Goal: Task Accomplishment & Management: Use online tool/utility

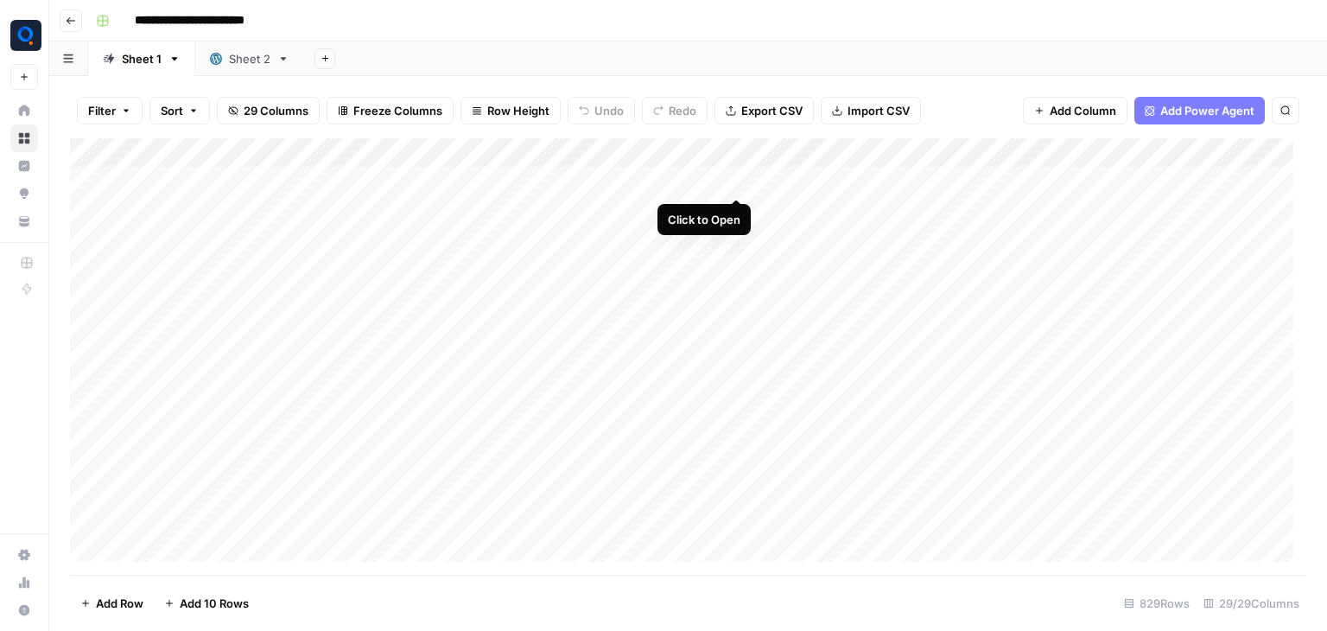
click at [730, 180] on div "Add Column" at bounding box center [688, 356] width 1236 height 436
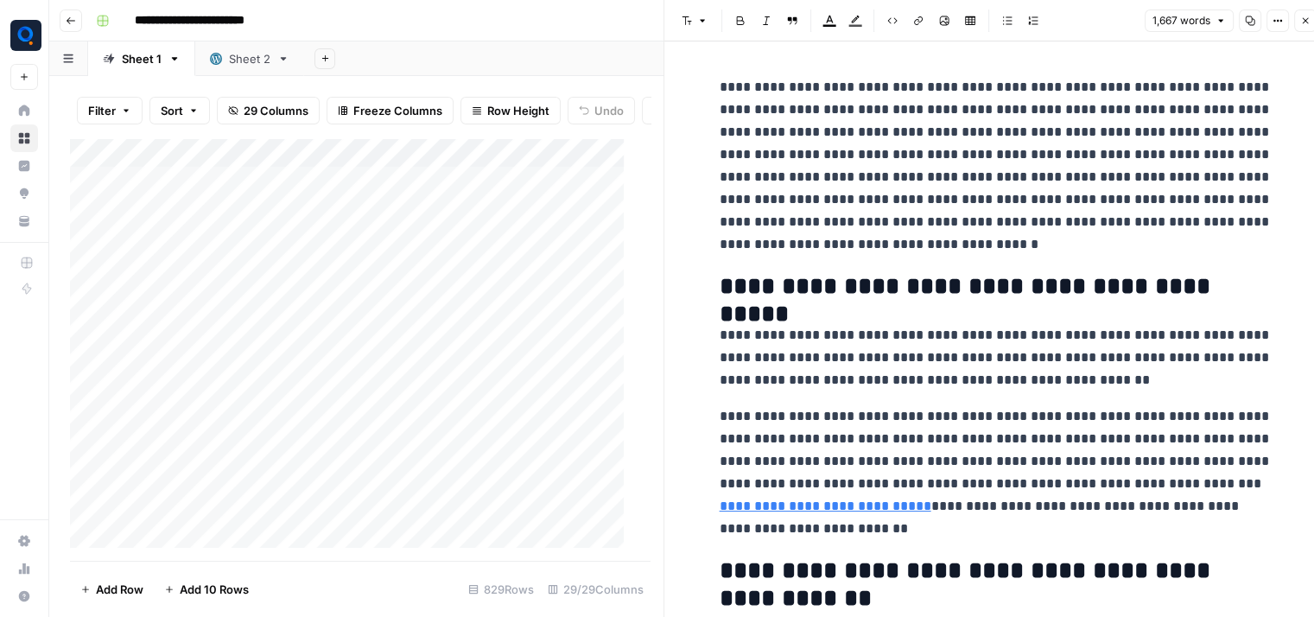
click at [1278, 22] on icon "button" at bounding box center [1278, 21] width 3 height 3
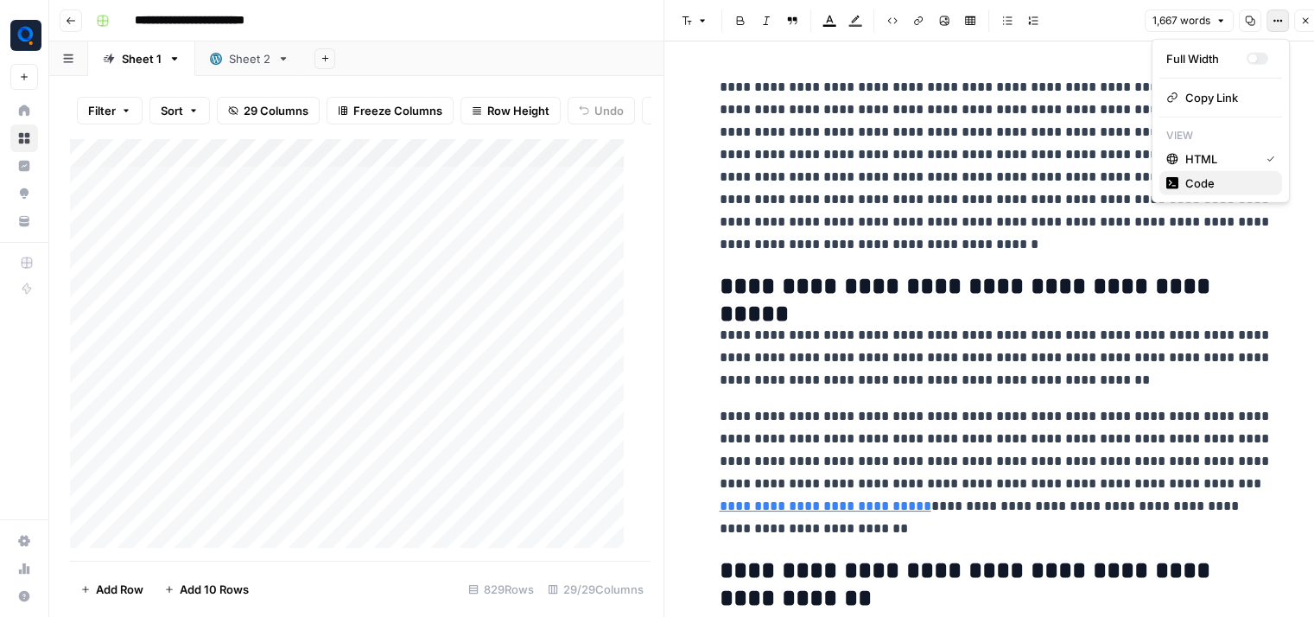
click at [1206, 178] on span "Code" at bounding box center [1226, 182] width 83 height 17
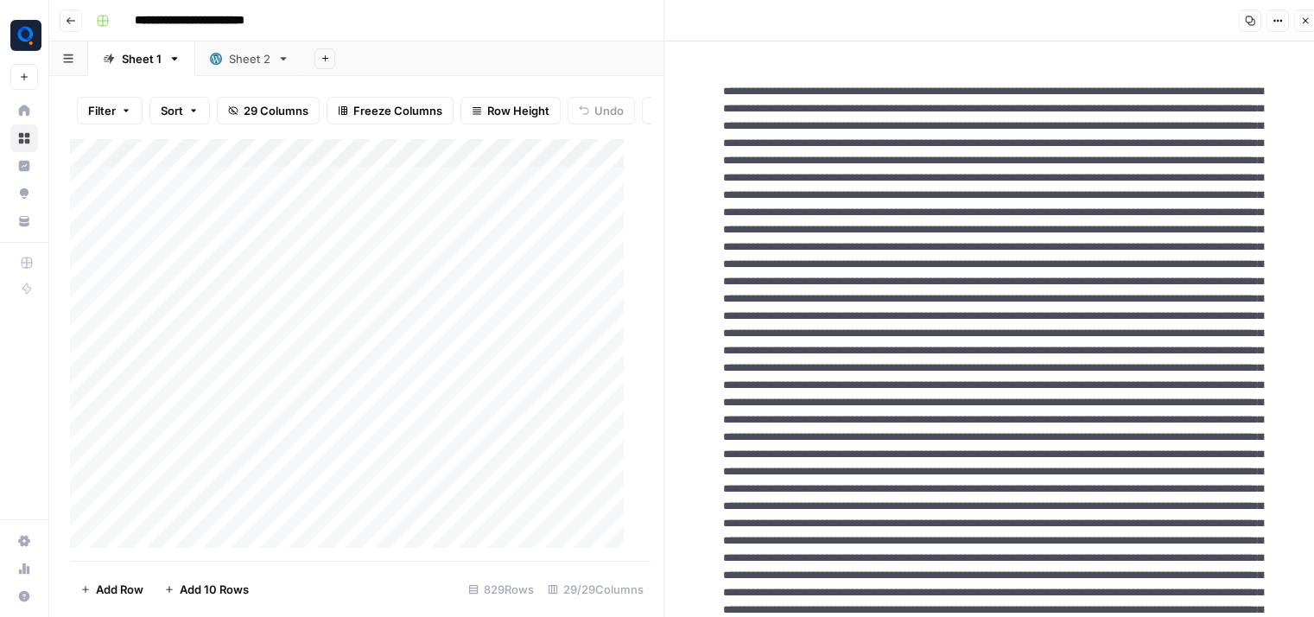
click at [1306, 24] on icon "button" at bounding box center [1305, 21] width 10 height 10
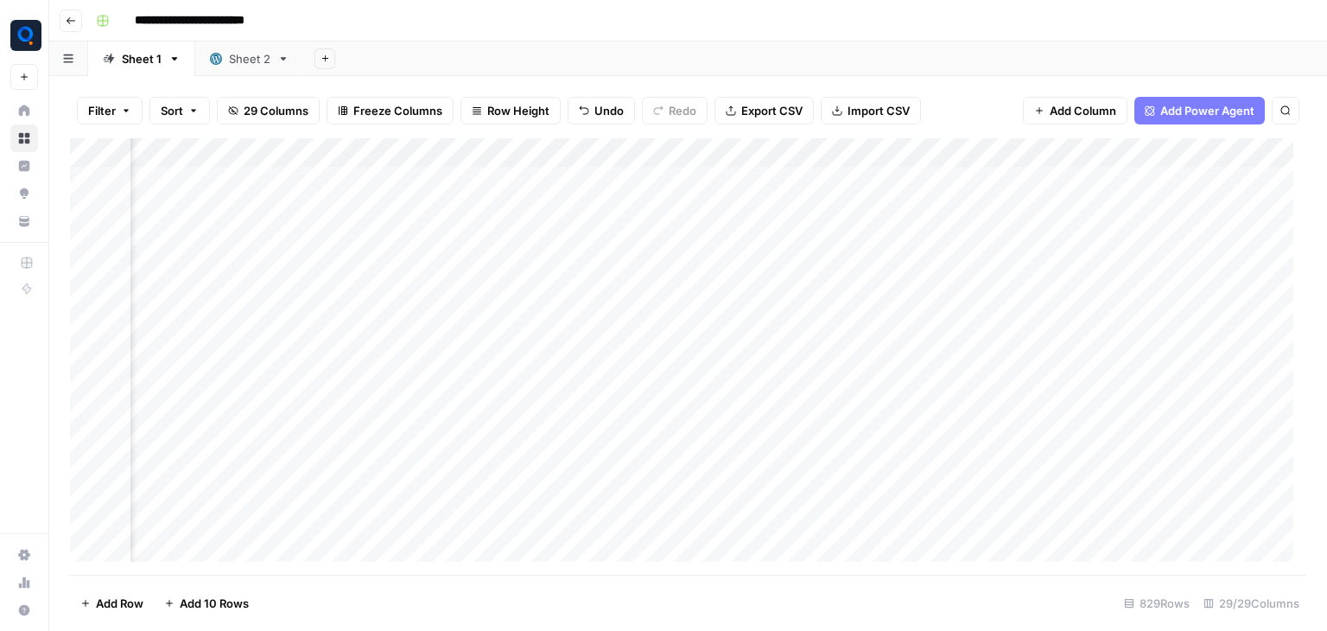
scroll to position [0, 1054]
click at [855, 182] on div "Add Column" at bounding box center [688, 356] width 1236 height 436
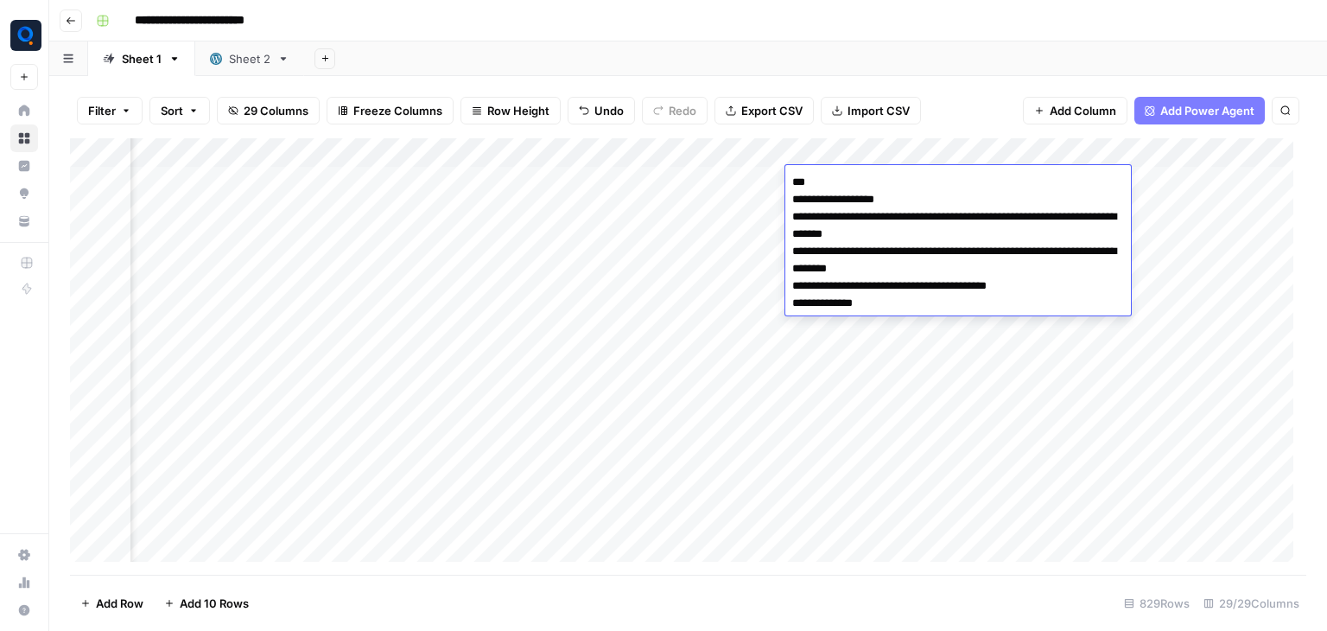
click at [855, 182] on body "**********" at bounding box center [663, 315] width 1327 height 631
click at [842, 225] on textarea "**********" at bounding box center [958, 251] width 346 height 162
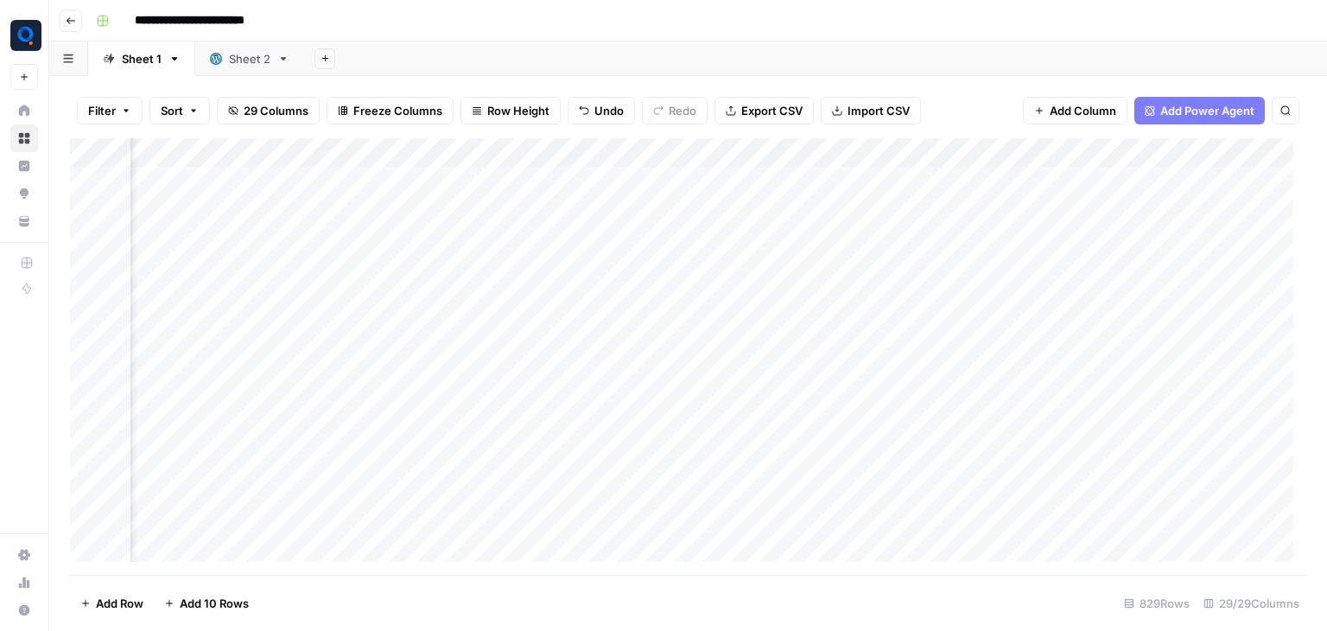
click at [926, 98] on div "Filter Sort 29 Columns Freeze Columns Row Height Undo Redo Export CSV Import CS…" at bounding box center [688, 110] width 1236 height 55
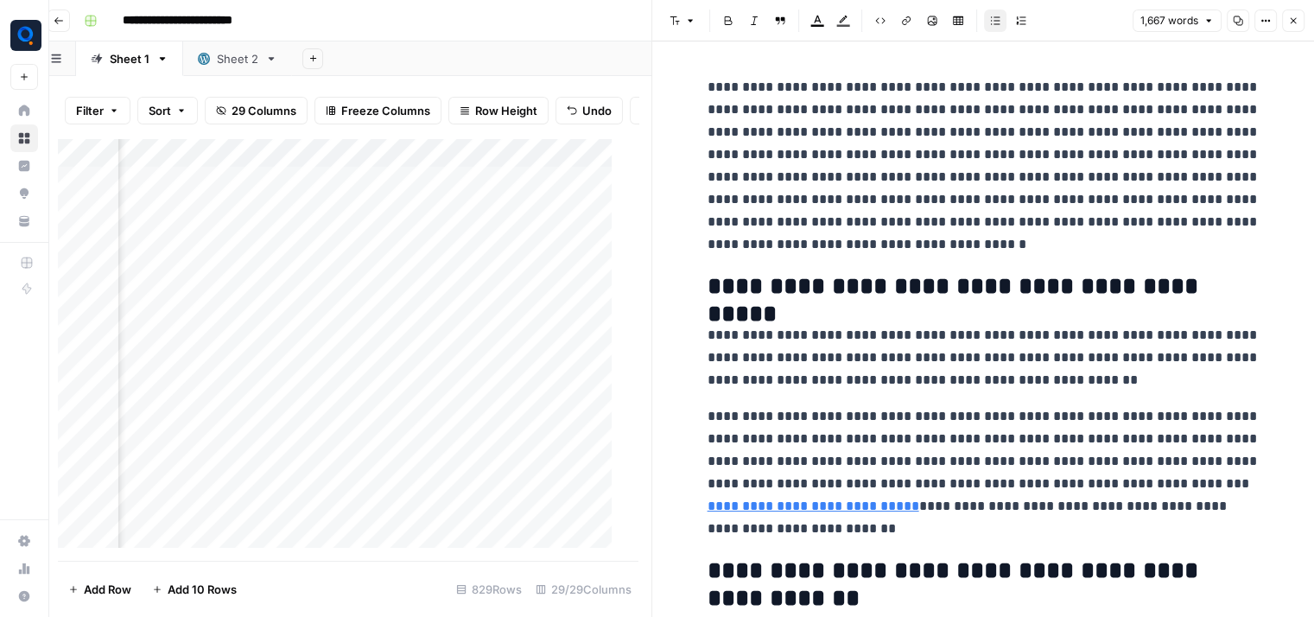
scroll to position [0, 11]
click at [1292, 15] on button "Close" at bounding box center [1294, 21] width 22 height 22
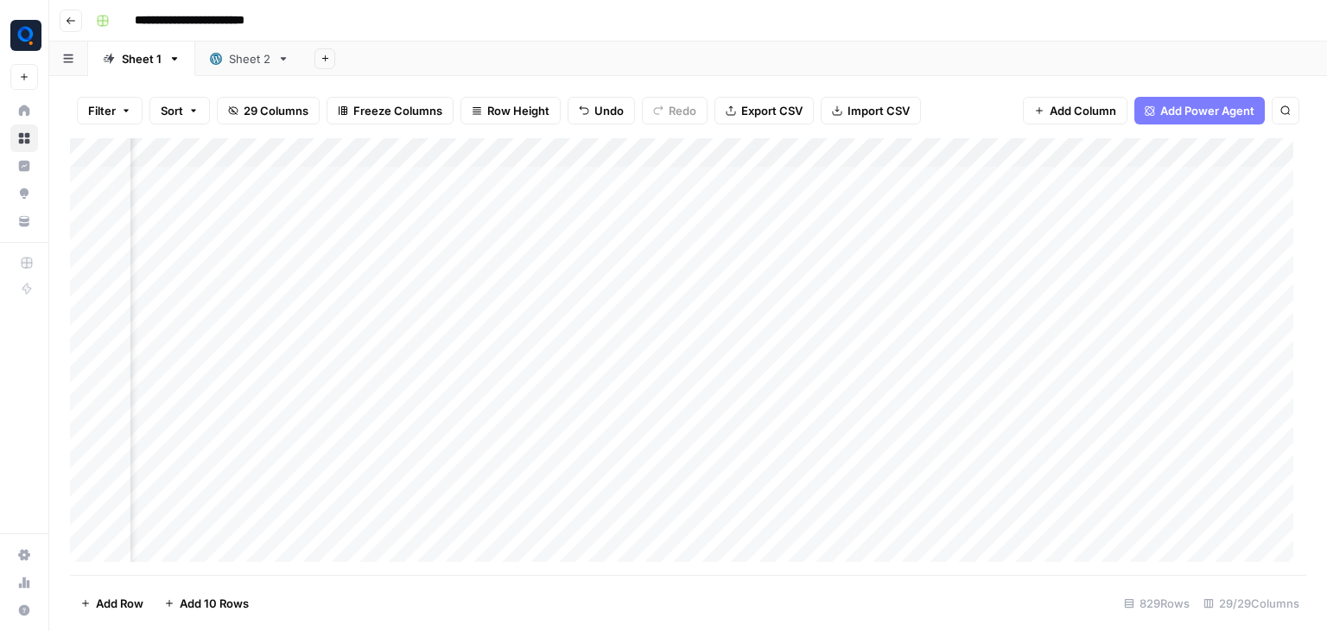
scroll to position [0, 2280]
click at [556, 182] on div "Add Column" at bounding box center [688, 356] width 1236 height 436
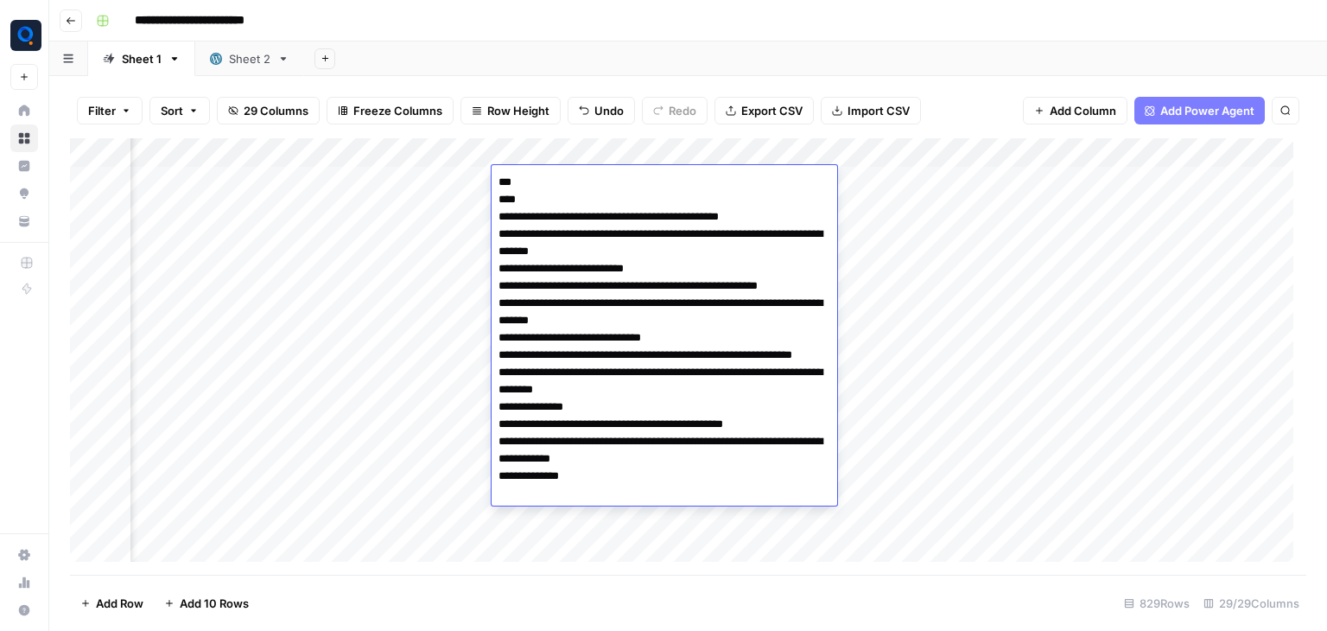
click at [556, 182] on textarea "**********" at bounding box center [665, 346] width 346 height 352
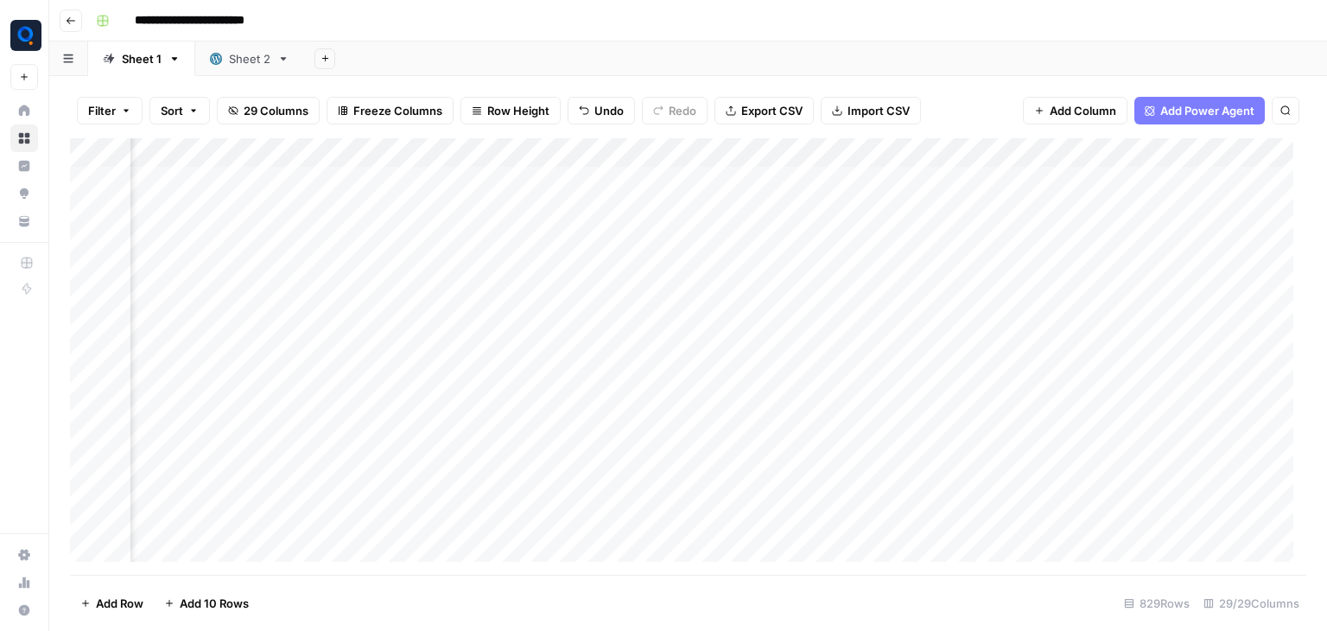
click at [370, 174] on div "Add Column" at bounding box center [688, 356] width 1236 height 436
click at [651, 174] on div "Add Column" at bounding box center [688, 356] width 1236 height 436
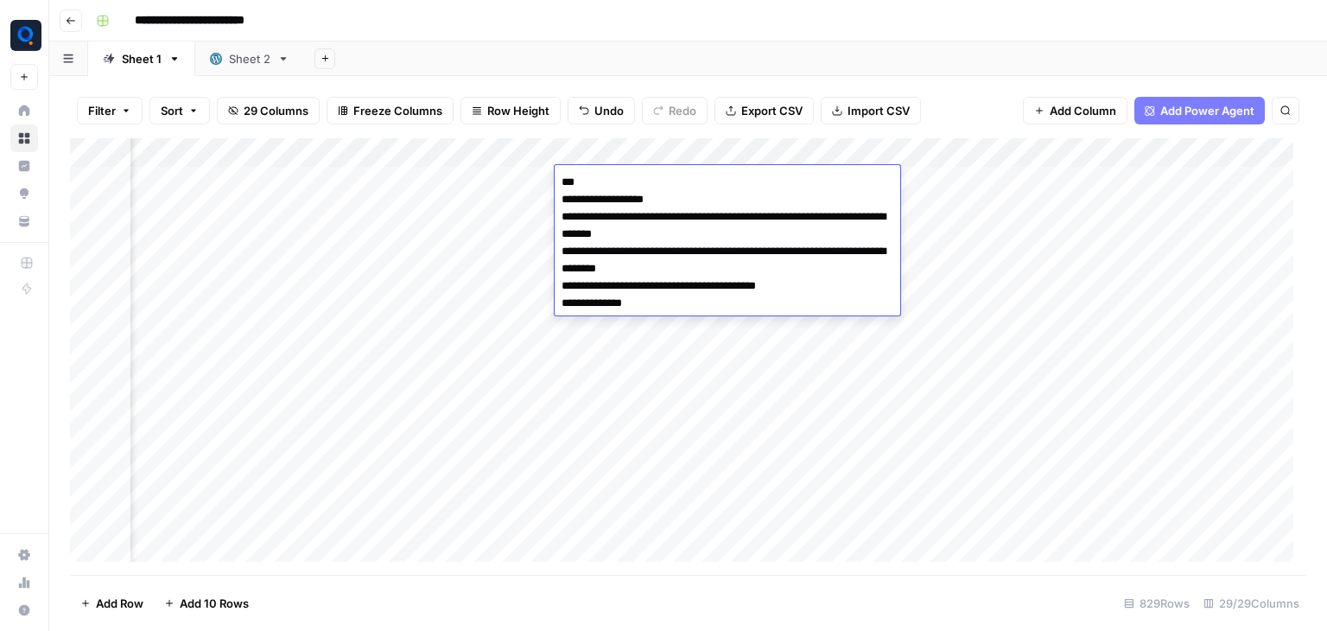
drag, startPoint x: 667, startPoint y: 215, endPoint x: 736, endPoint y: 230, distance: 70.6
click at [736, 230] on textarea "**********" at bounding box center [728, 251] width 346 height 162
drag, startPoint x: 698, startPoint y: 255, endPoint x: 727, endPoint y: 295, distance: 50.1
click at [727, 295] on textarea "**********" at bounding box center [728, 251] width 346 height 162
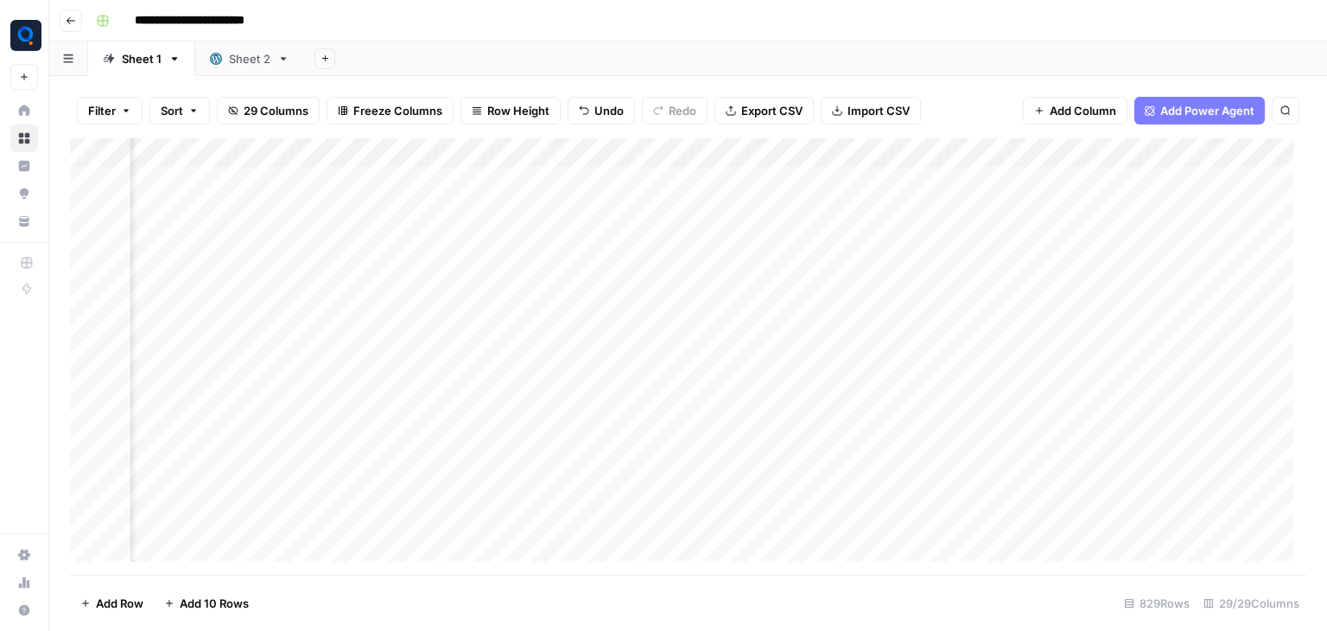
click at [317, 181] on div "Add Column" at bounding box center [688, 356] width 1236 height 436
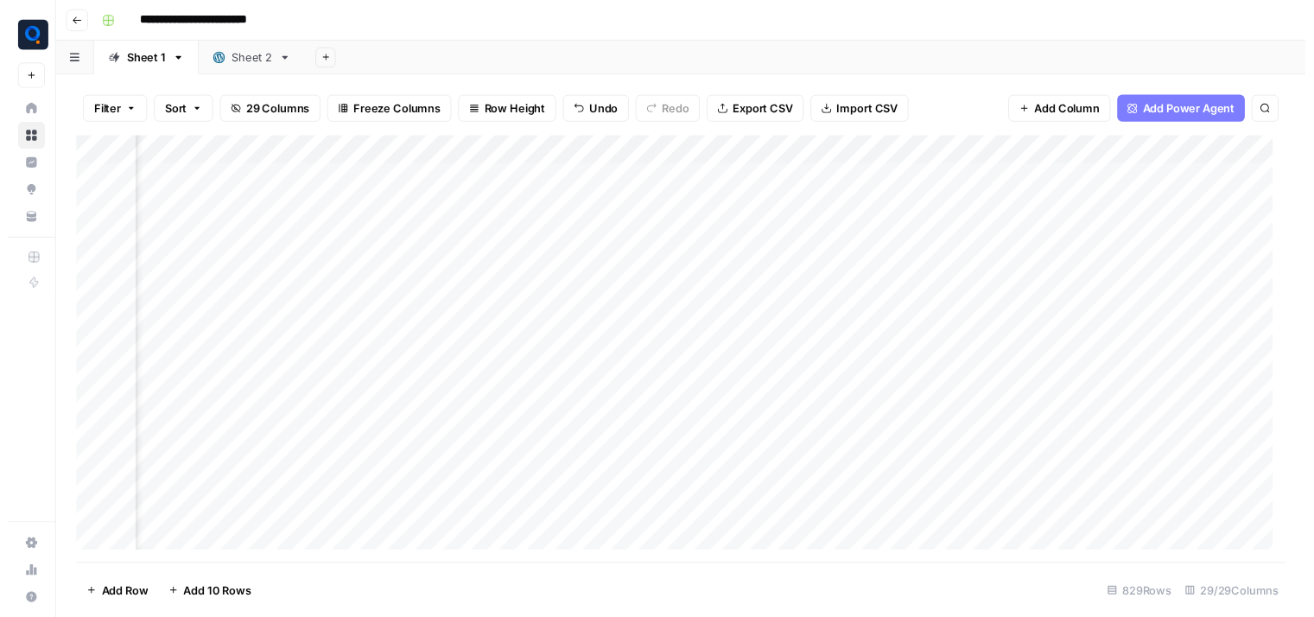
scroll to position [0, 183]
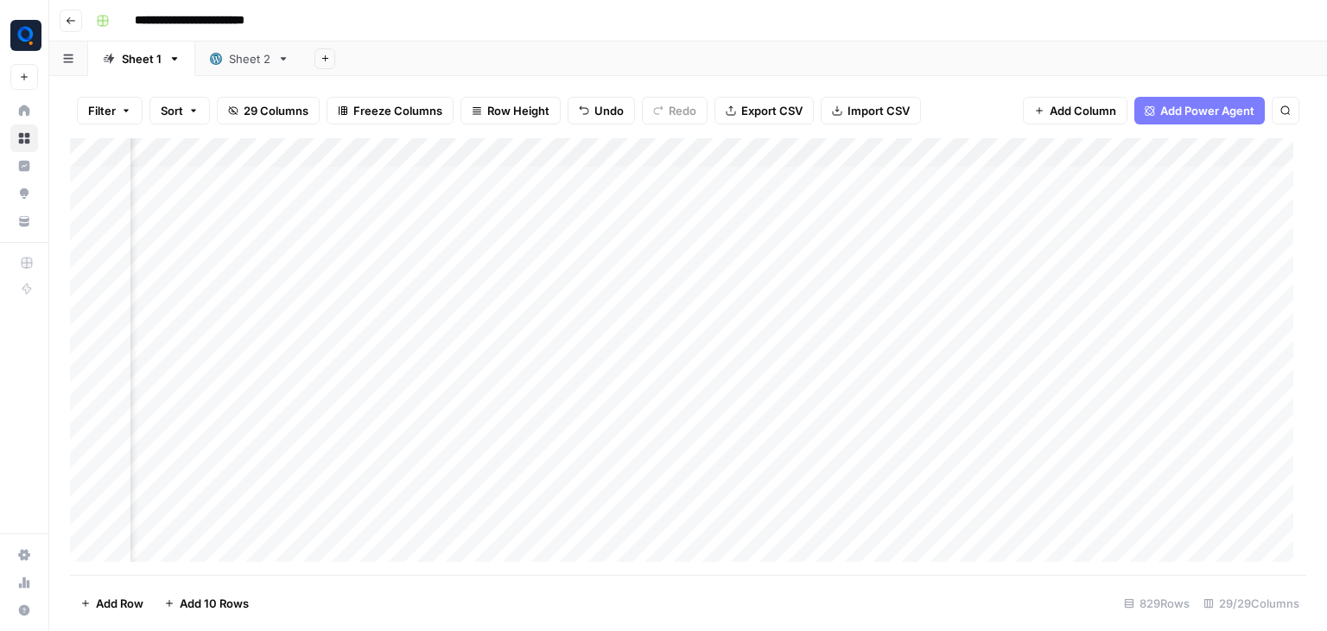
click at [460, 183] on div "Add Column" at bounding box center [688, 356] width 1236 height 436
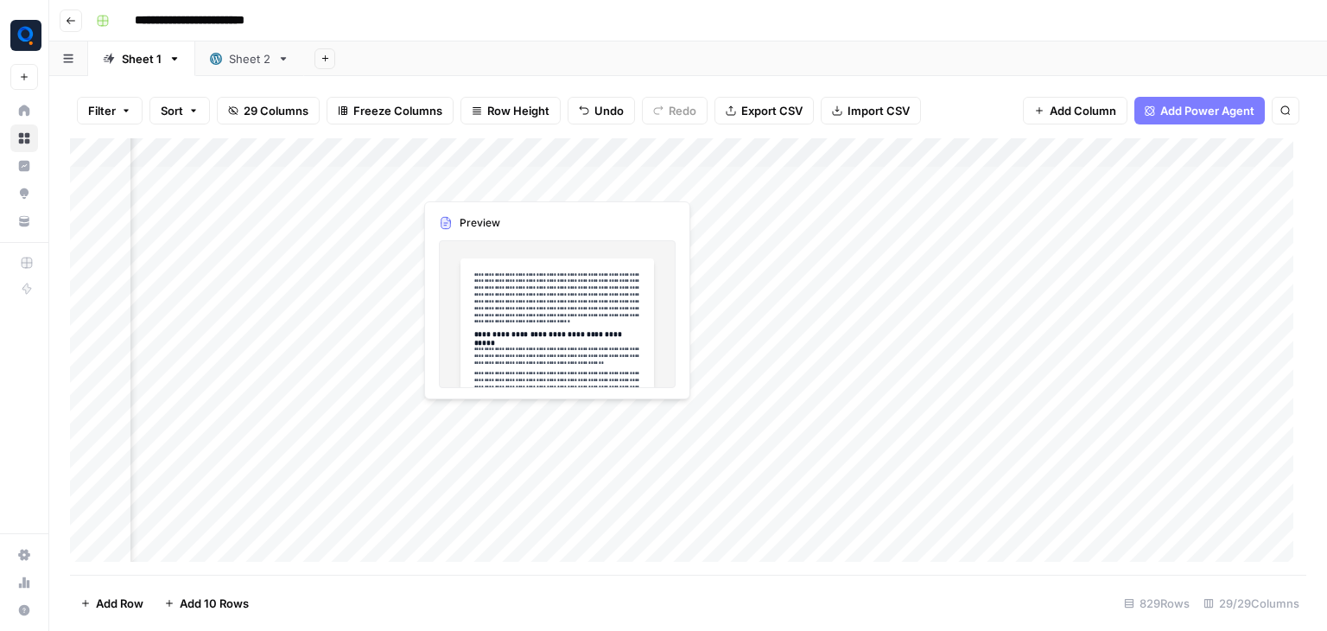
click at [460, 183] on div "Add Column" at bounding box center [688, 356] width 1236 height 436
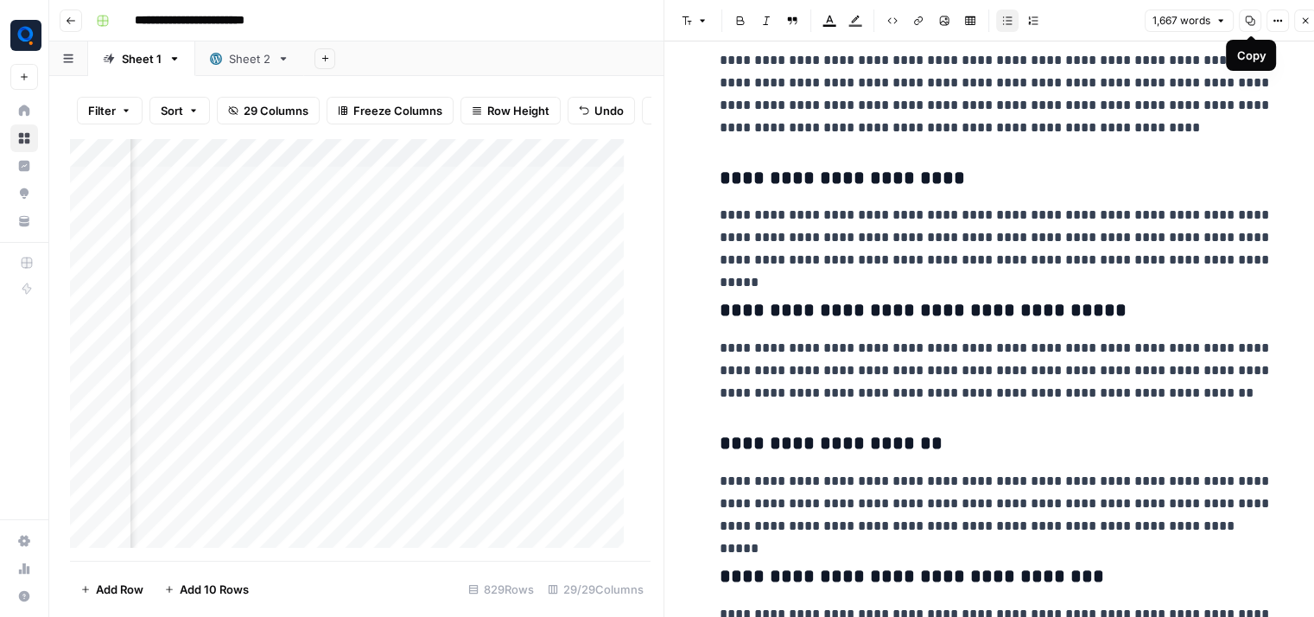
scroll to position [1275, 0]
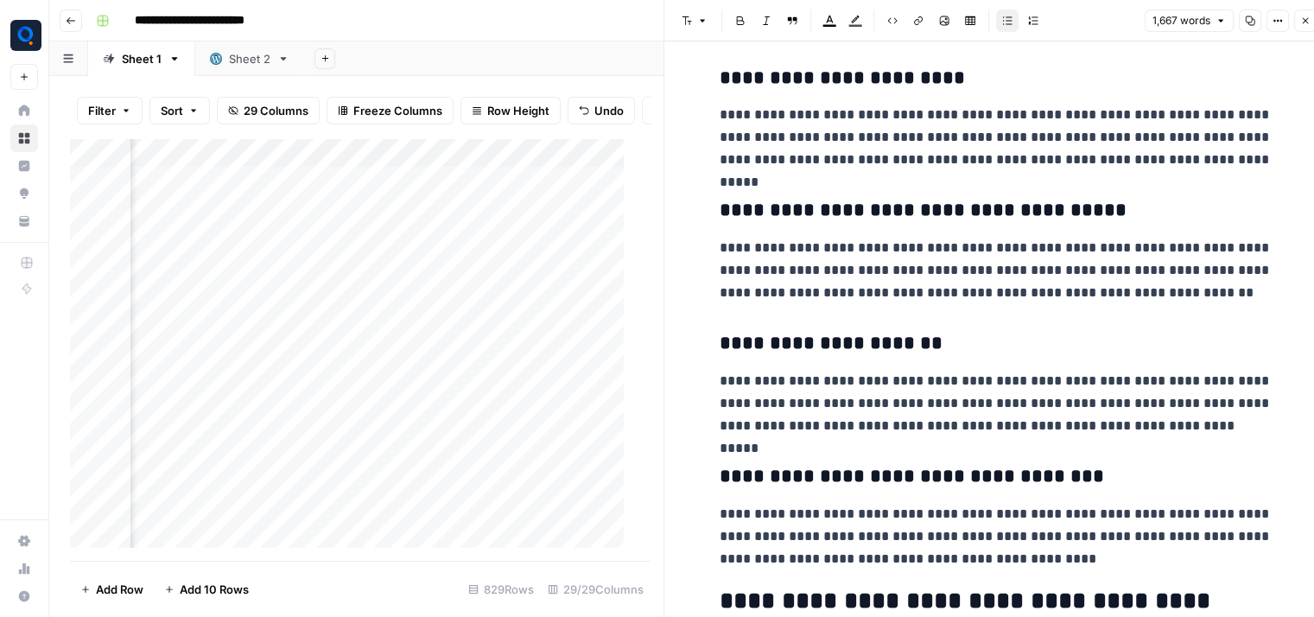
click at [1268, 30] on div "1,667 words Copy Options Close" at bounding box center [1231, 21] width 172 height 22
click at [1275, 23] on icon "button" at bounding box center [1277, 21] width 10 height 10
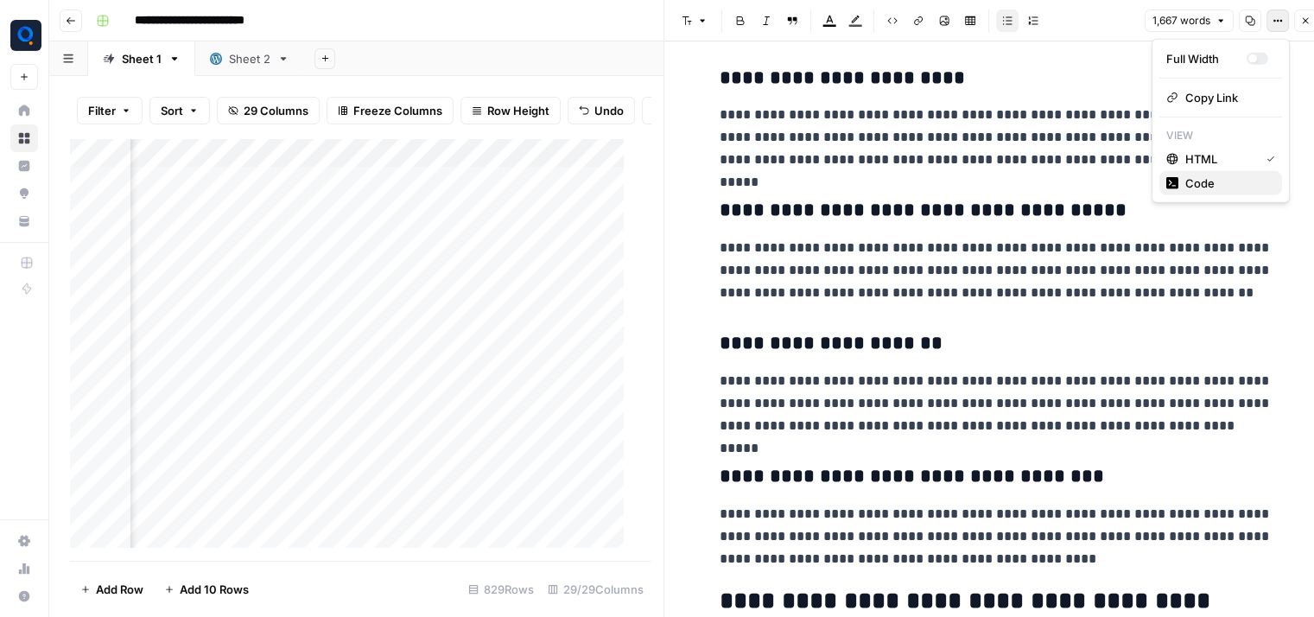
click at [1209, 190] on span "Code" at bounding box center [1226, 182] width 83 height 17
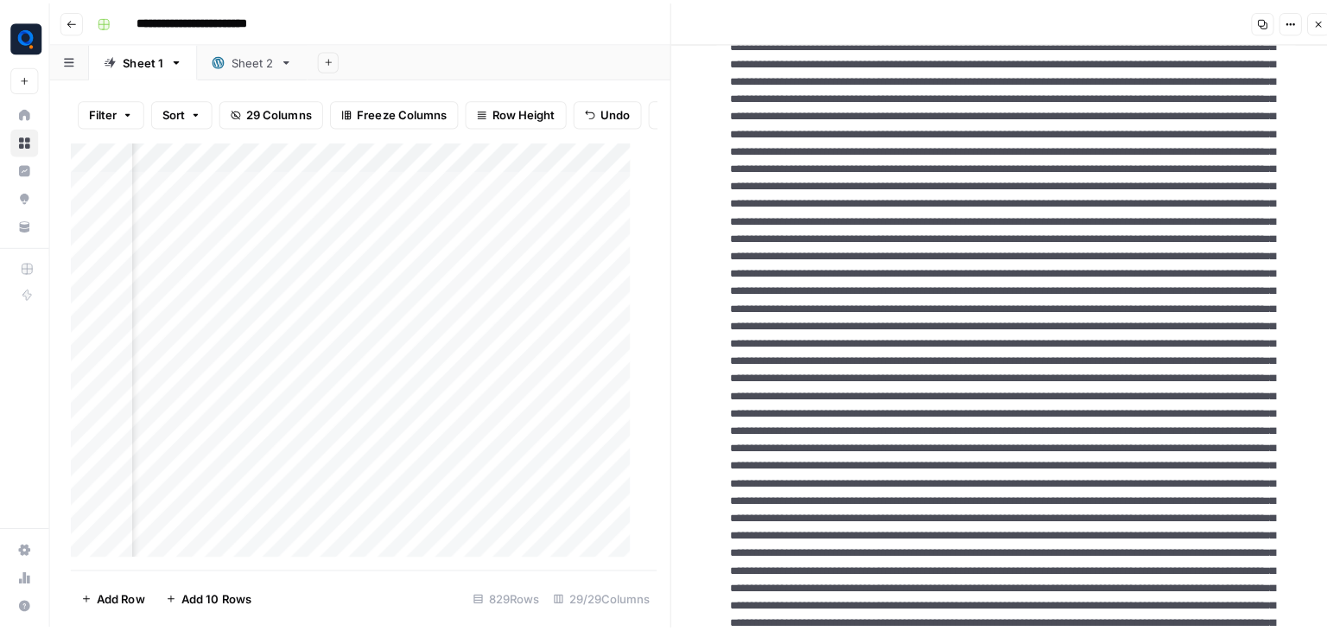
scroll to position [0, 0]
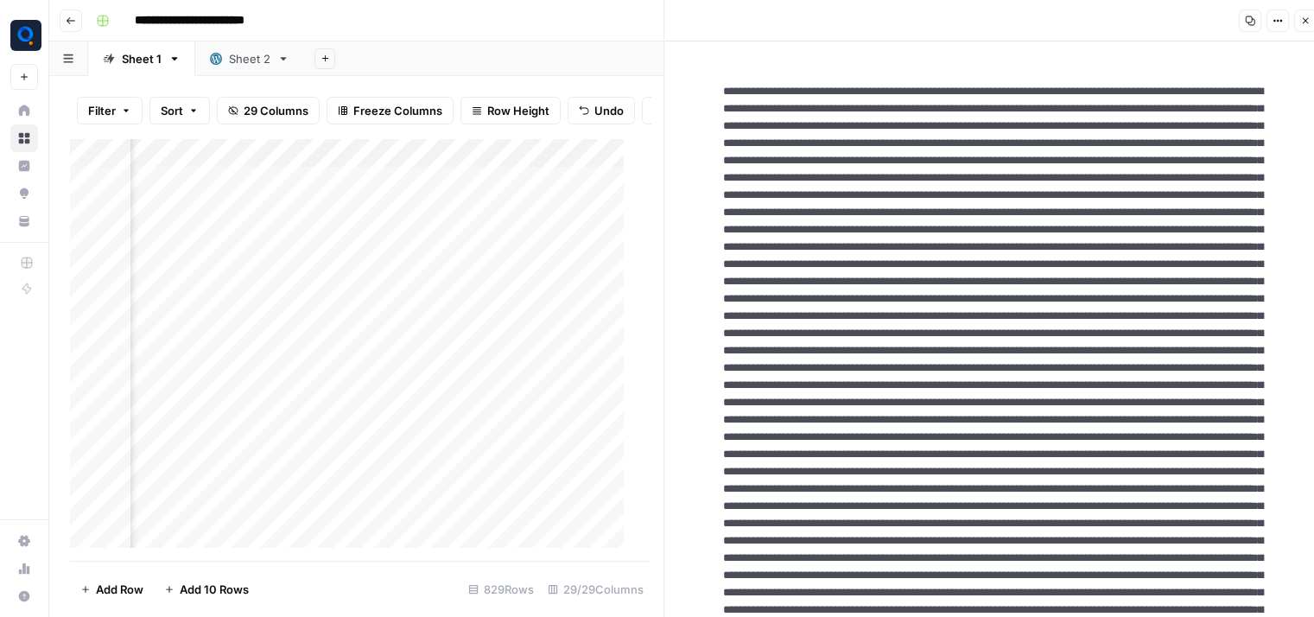
click at [1302, 26] on button "Close" at bounding box center [1305, 21] width 22 height 22
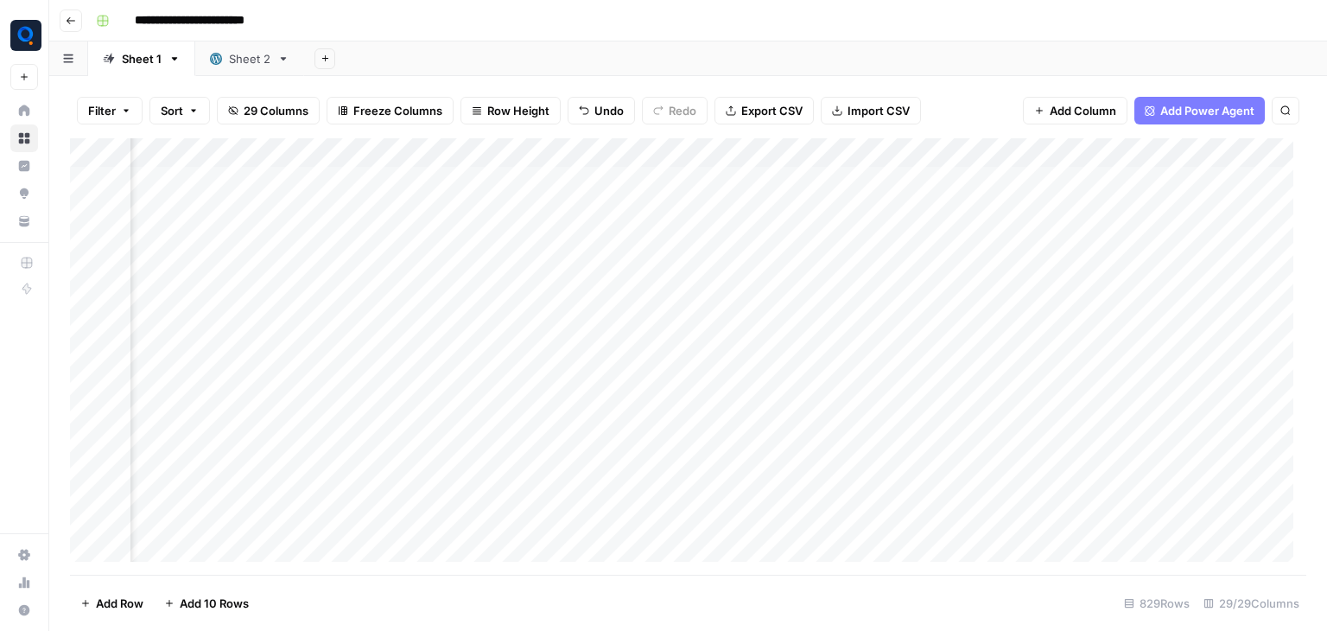
scroll to position [0, 967]
click at [929, 187] on div "Add Column" at bounding box center [688, 356] width 1236 height 436
click at [966, 77] on div "Filter Sort 29 Columns Freeze Columns Row Height Undo Redo Export CSV Import CS…" at bounding box center [688, 353] width 1278 height 555
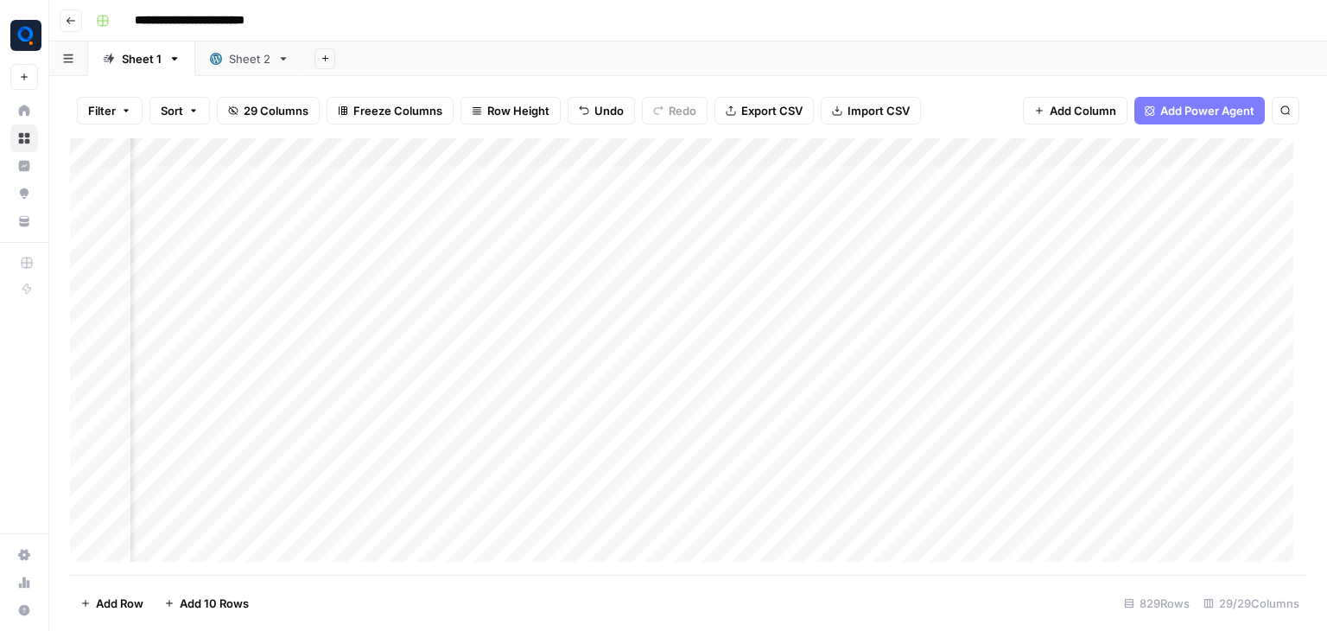
click at [726, 181] on div "Add Column" at bounding box center [688, 356] width 1236 height 436
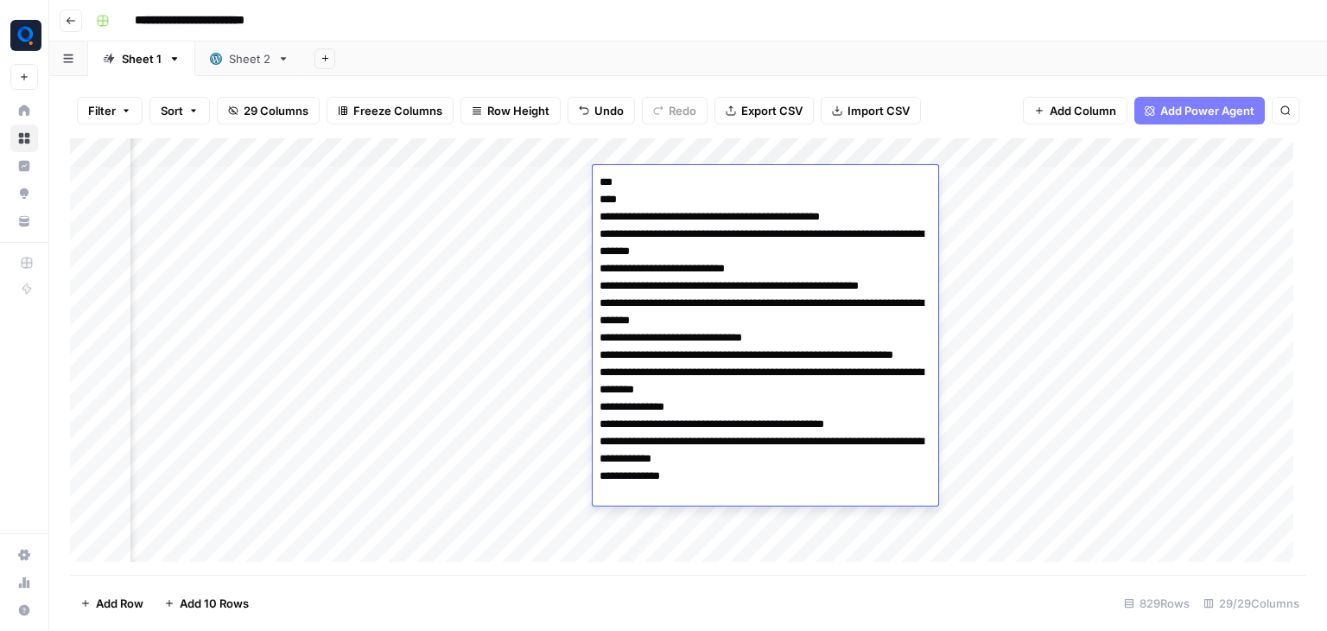
click at [726, 181] on textarea "**********" at bounding box center [766, 346] width 346 height 352
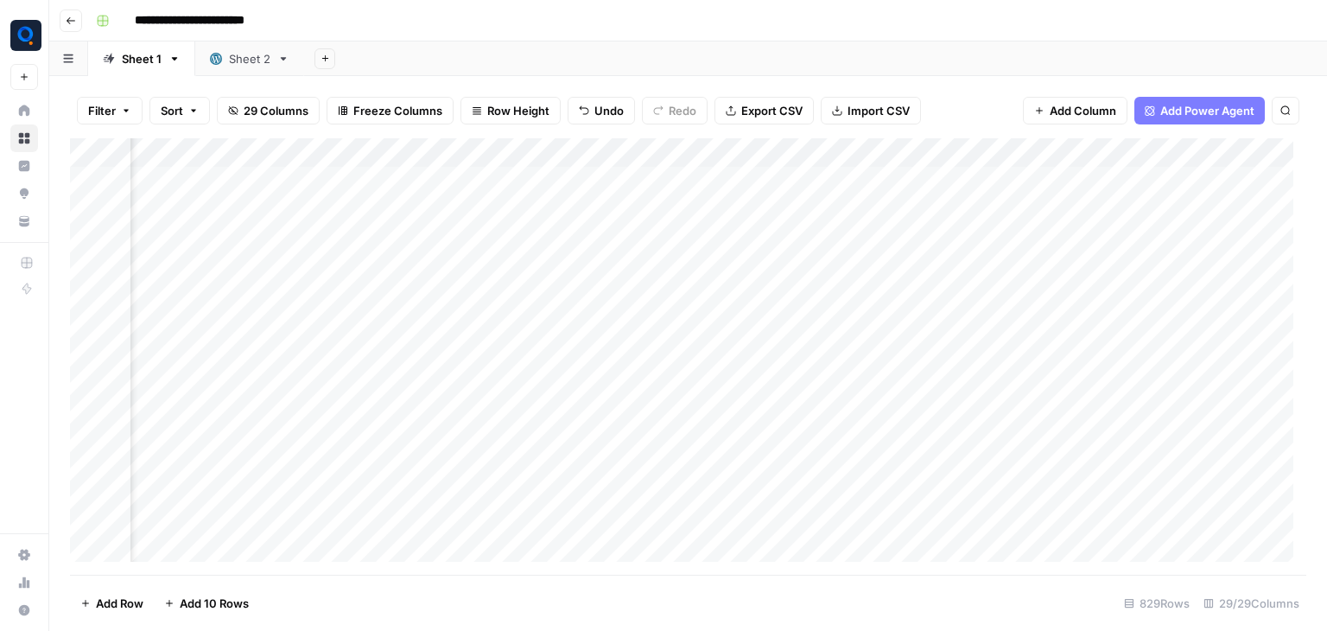
click at [980, 320] on div "Add Column" at bounding box center [688, 356] width 1236 height 436
click at [812, 174] on div "Add Column" at bounding box center [688, 356] width 1236 height 436
click at [820, 177] on div "Add Column" at bounding box center [688, 356] width 1236 height 436
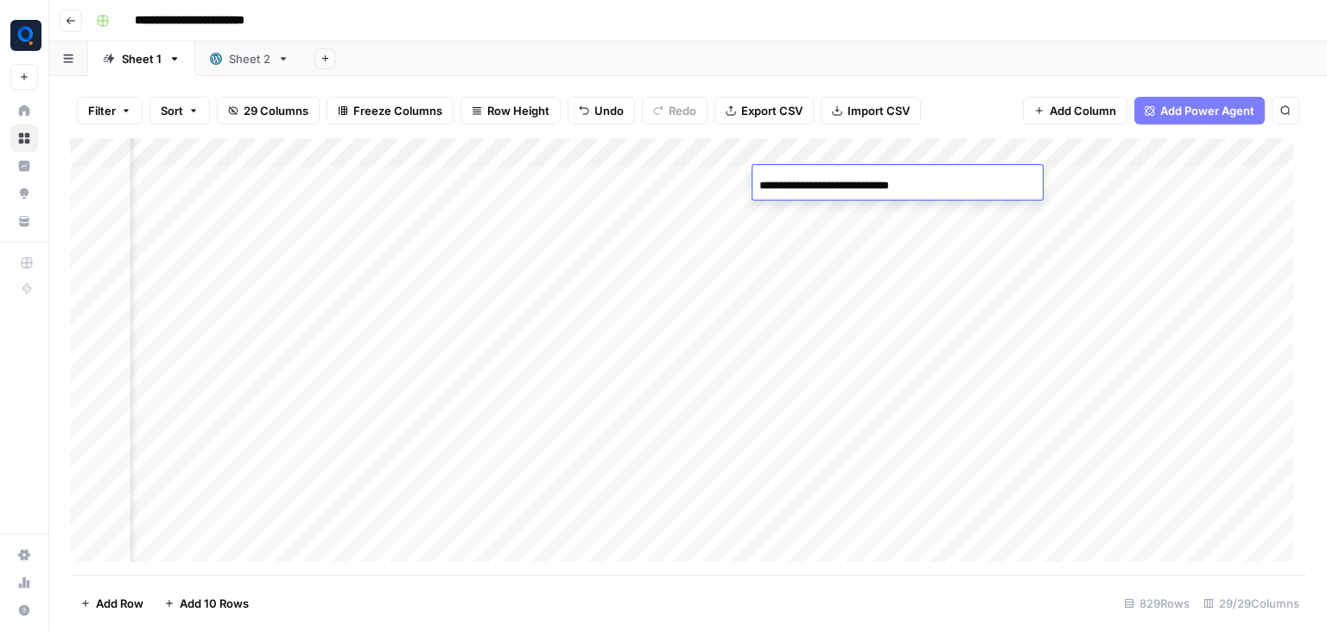
click at [820, 177] on input "**********" at bounding box center [897, 185] width 276 height 21
click at [722, 187] on div "Add Column" at bounding box center [688, 356] width 1236 height 436
click at [781, 181] on div "Add Column" at bounding box center [688, 356] width 1236 height 436
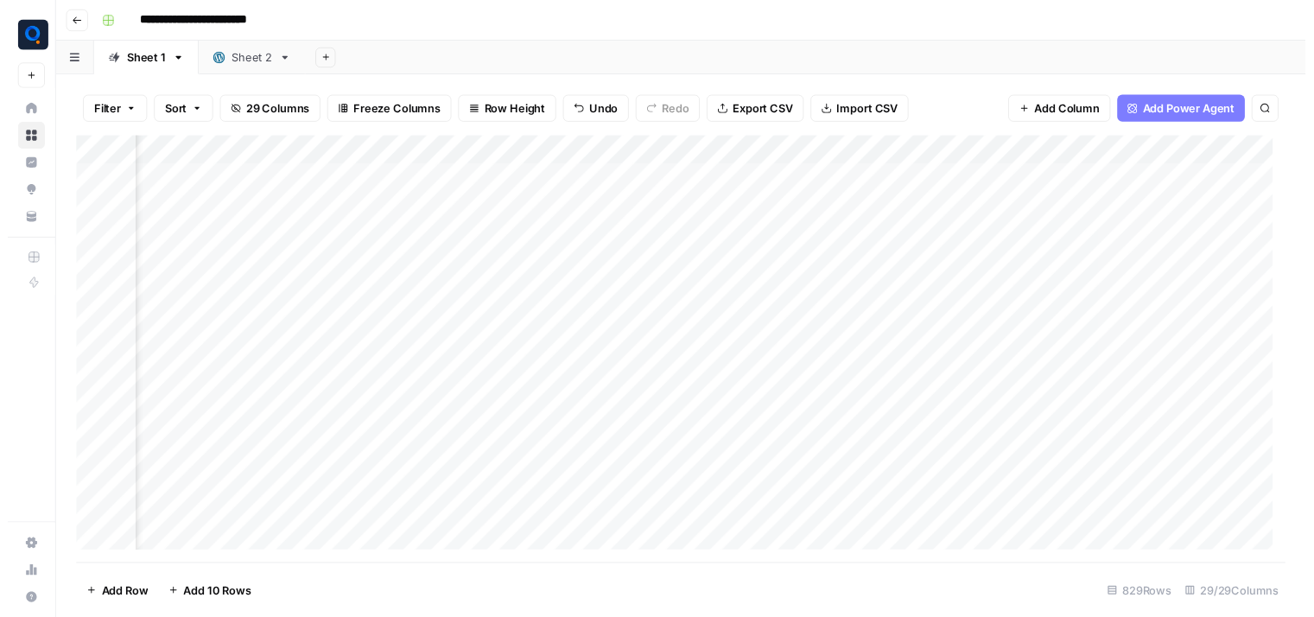
scroll to position [0, 0]
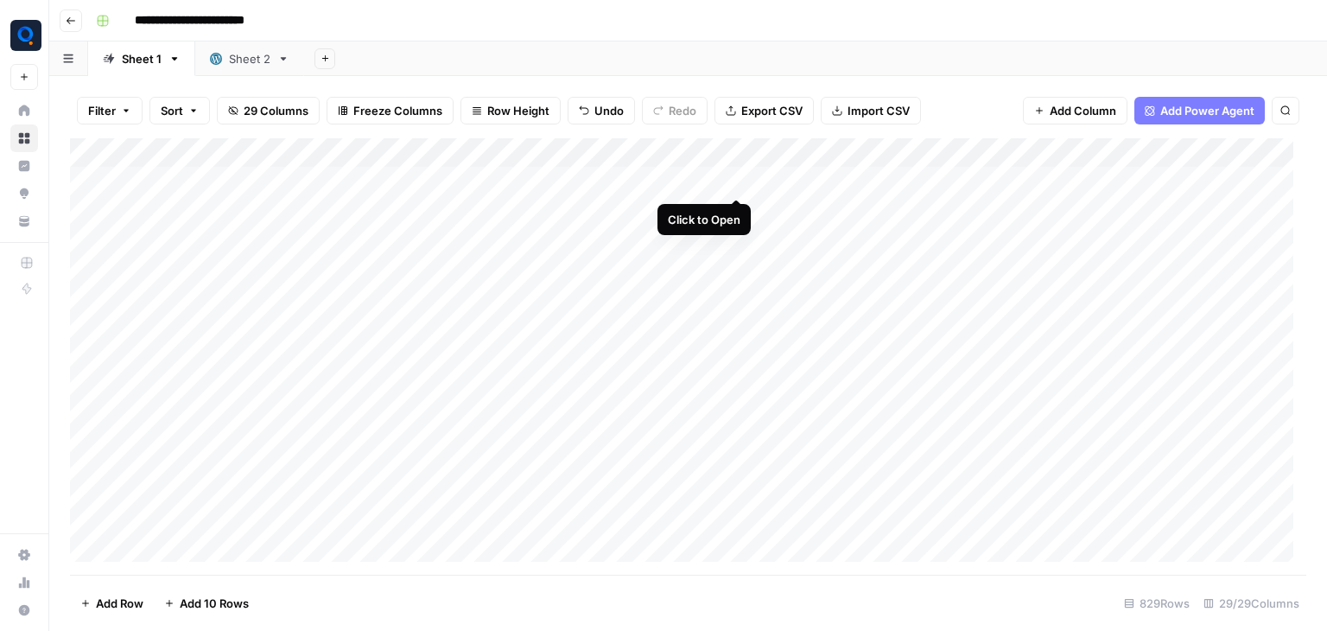
click at [736, 177] on div "Add Column" at bounding box center [688, 356] width 1236 height 436
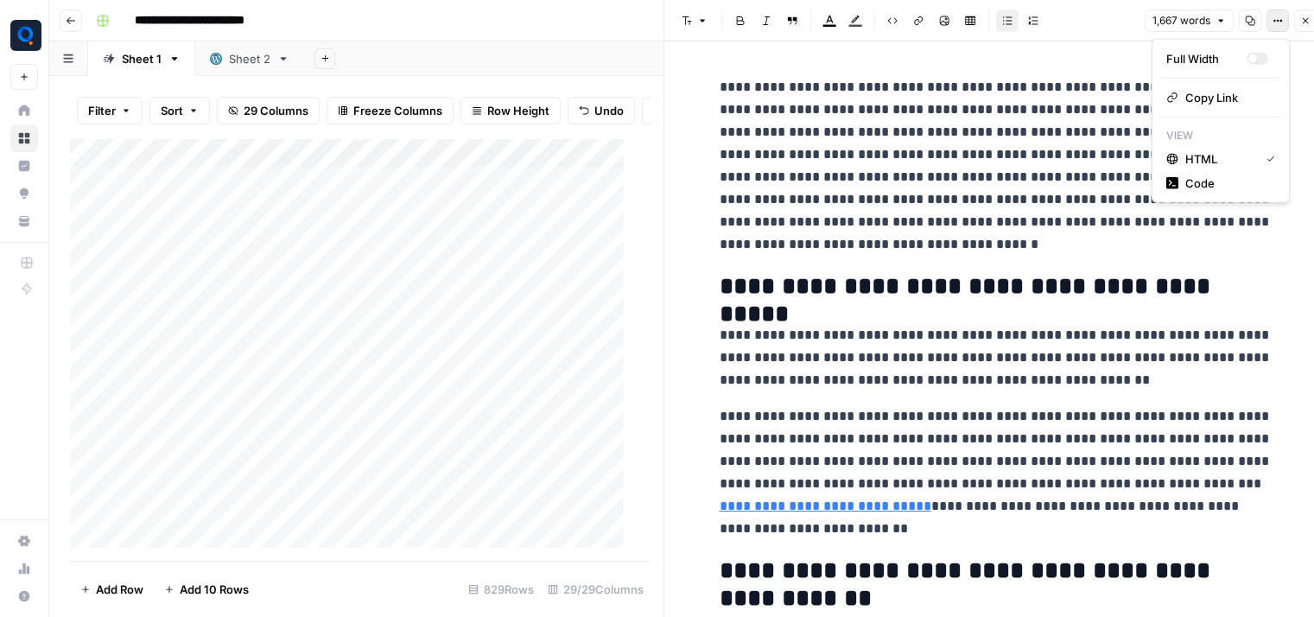
click at [1271, 29] on button "Options" at bounding box center [1277, 21] width 22 height 22
click at [1211, 191] on span "Code" at bounding box center [1226, 182] width 83 height 17
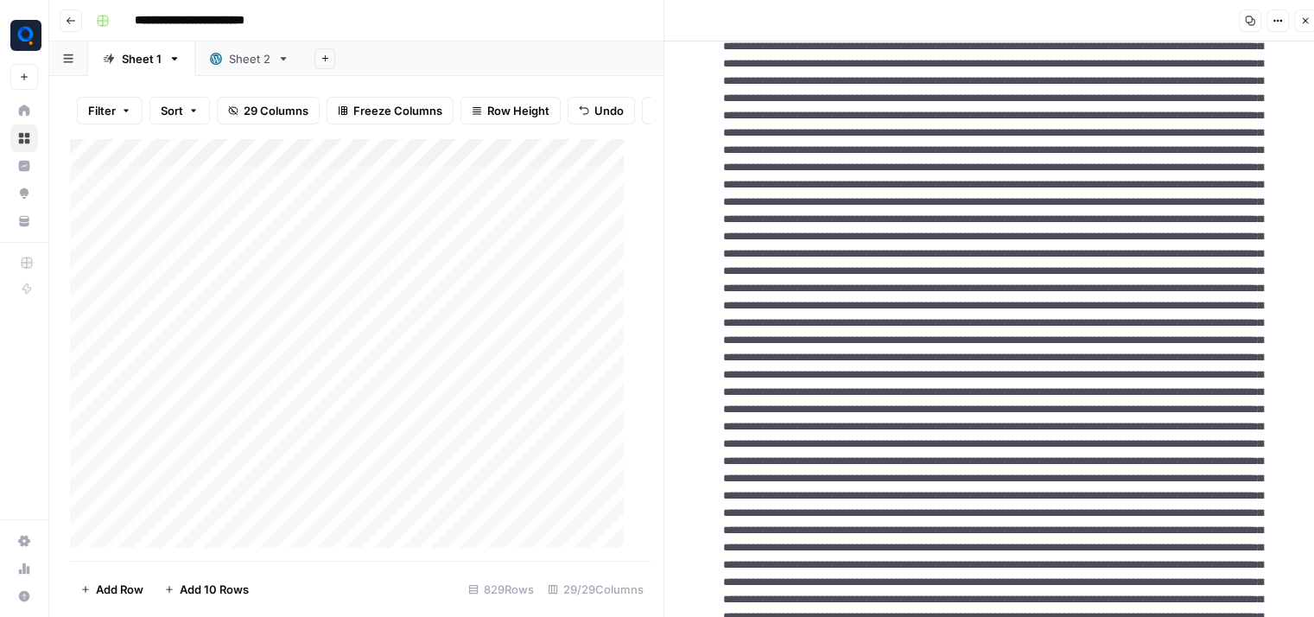
scroll to position [720, 0]
click at [1305, 24] on icon "button" at bounding box center [1305, 21] width 10 height 10
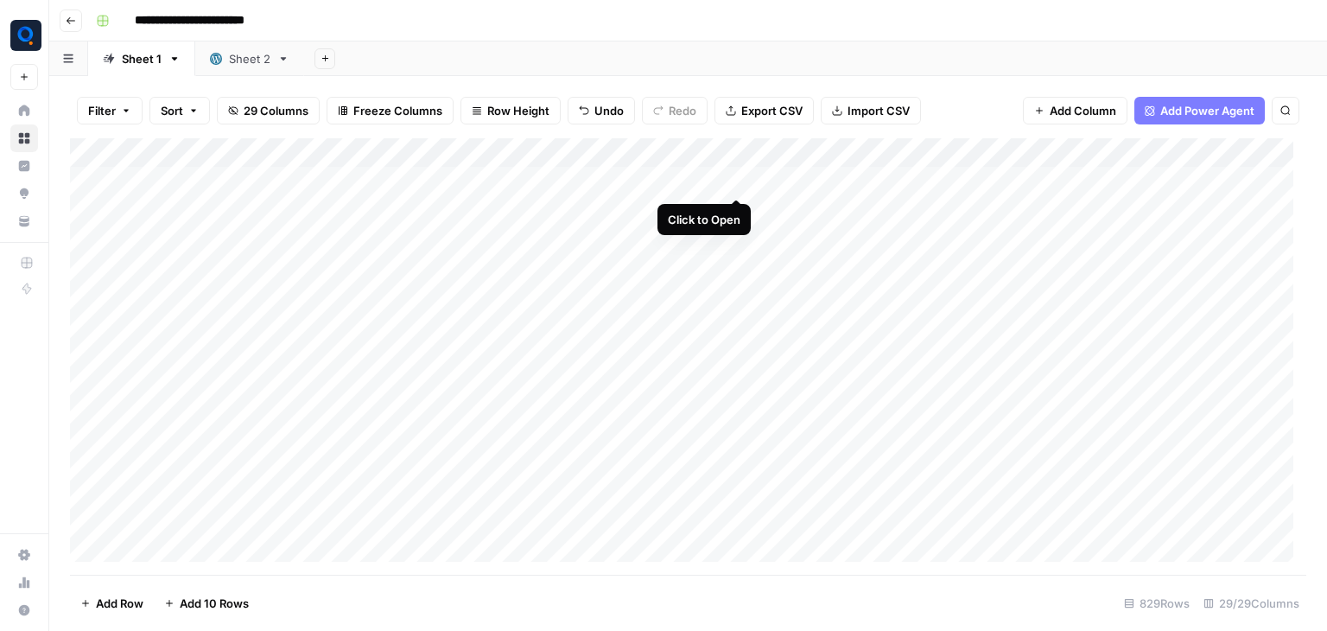
click at [734, 182] on div "Add Column" at bounding box center [688, 356] width 1236 height 436
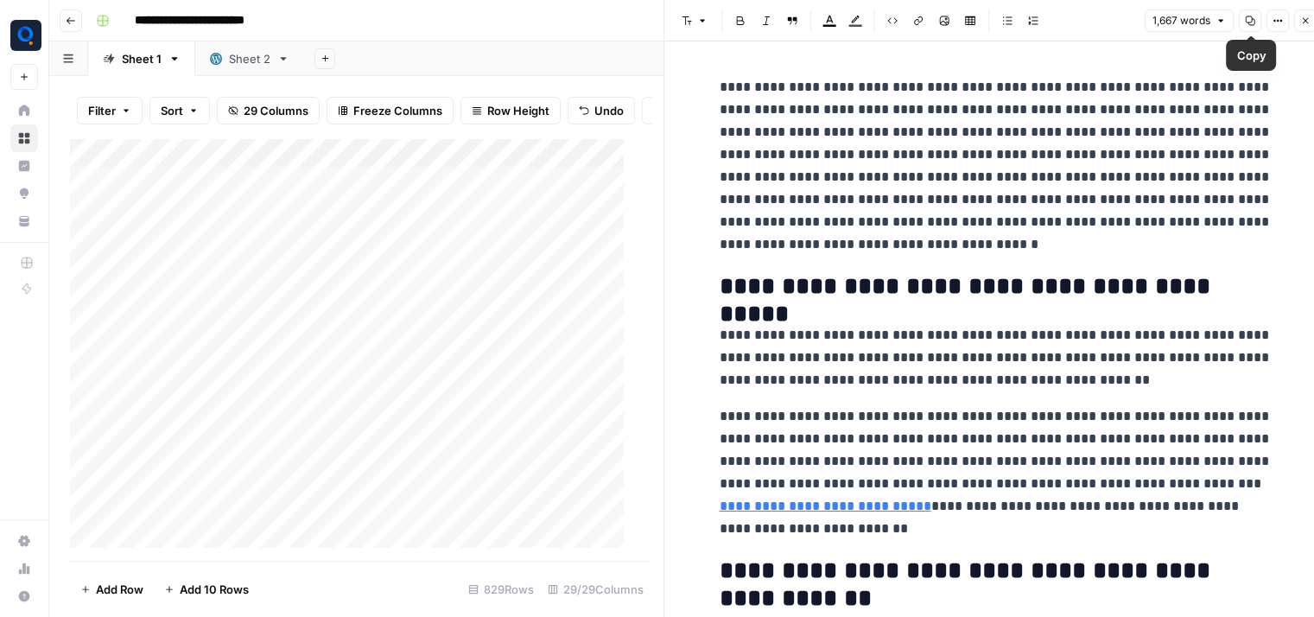
click at [1254, 22] on icon "button" at bounding box center [1250, 21] width 10 height 10
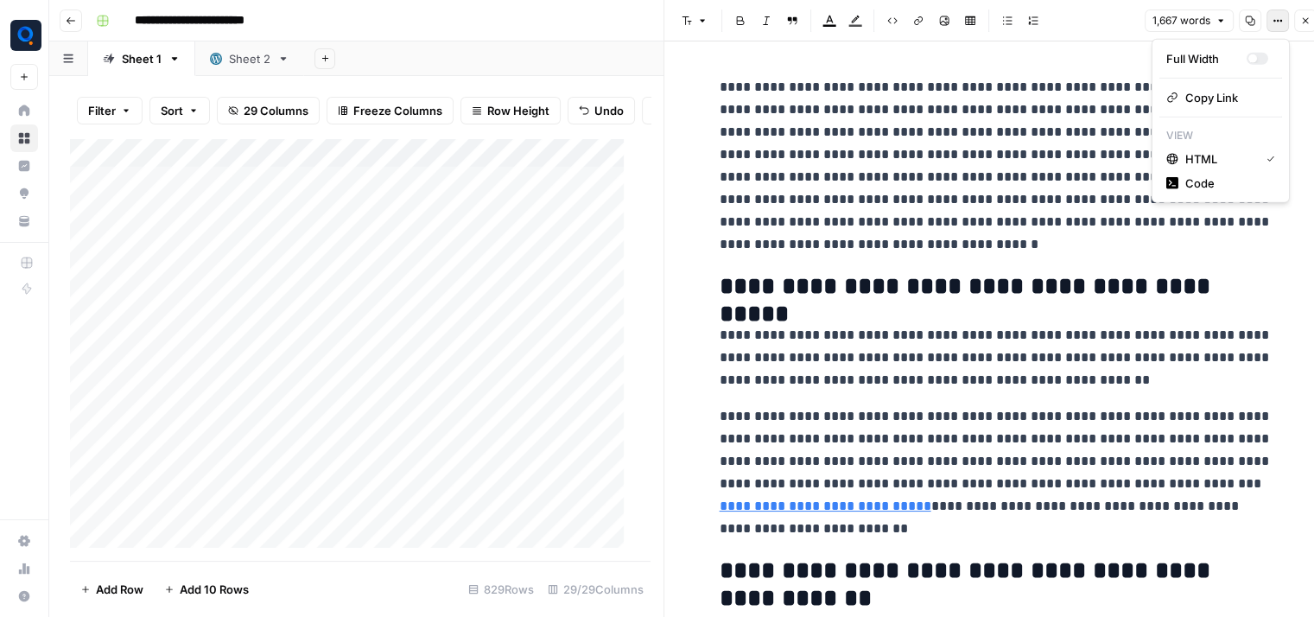
click at [1272, 21] on span "Options" at bounding box center [1272, 21] width 1 height 1
click at [1221, 184] on span "Code" at bounding box center [1226, 182] width 83 height 17
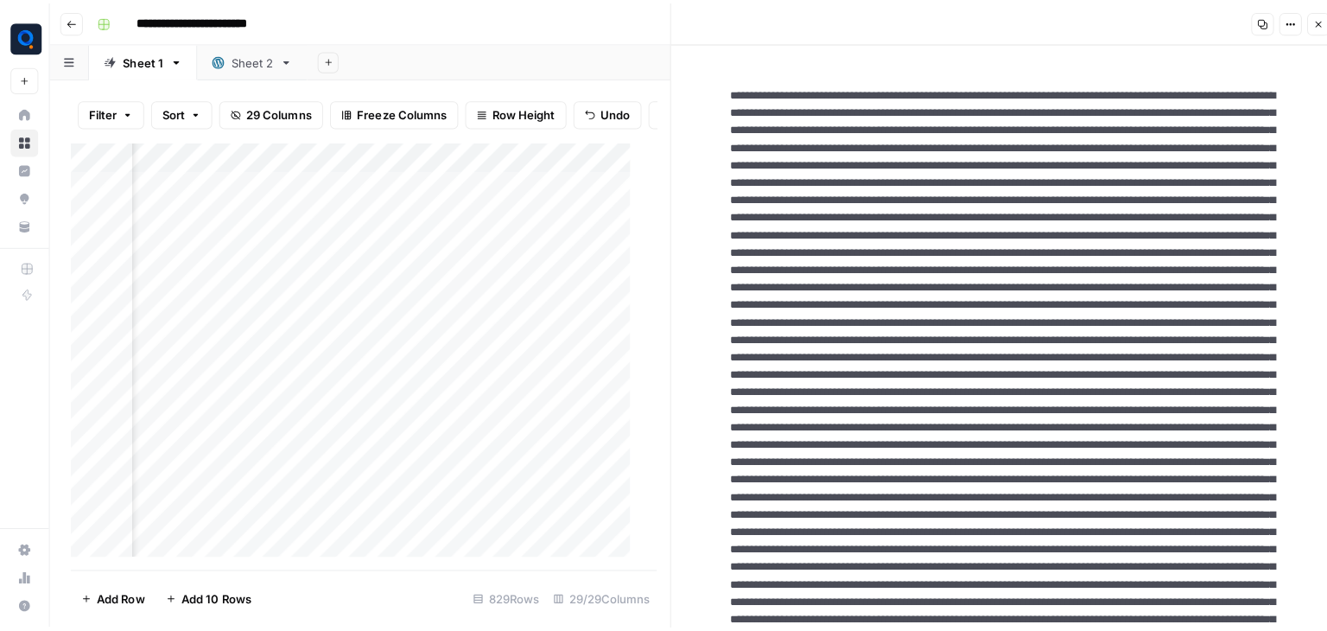
scroll to position [0, 276]
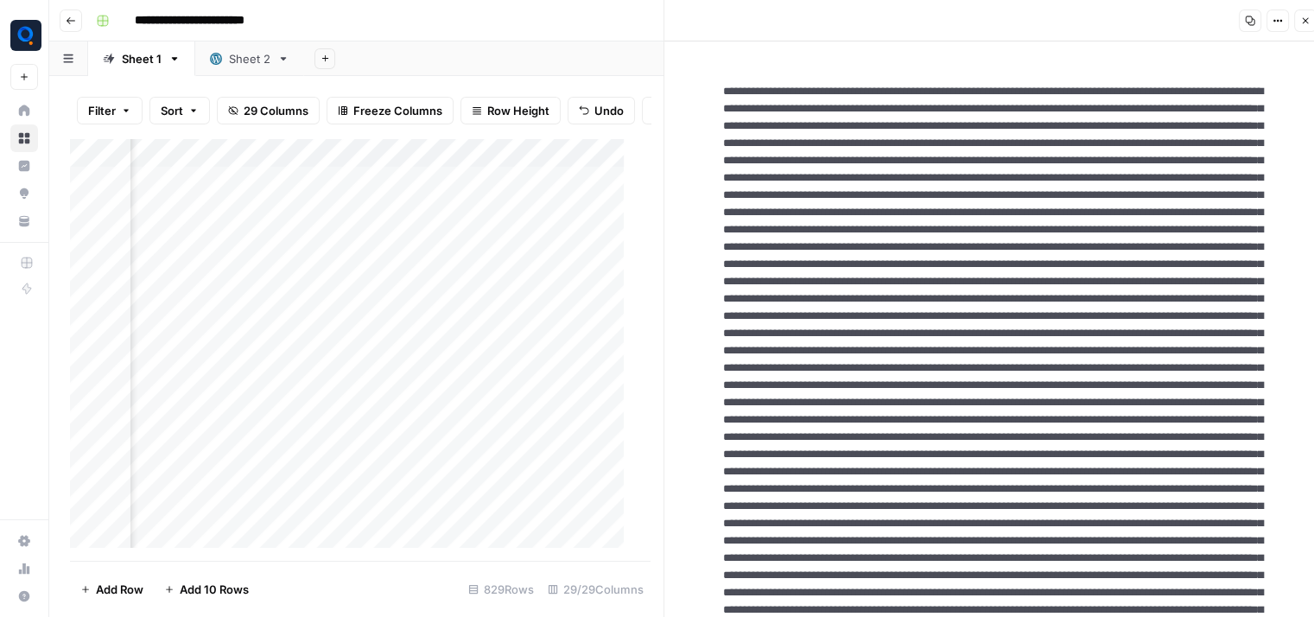
click at [228, 225] on div "Add Column" at bounding box center [354, 349] width 568 height 423
click at [234, 243] on div "Add Column" at bounding box center [354, 349] width 568 height 423
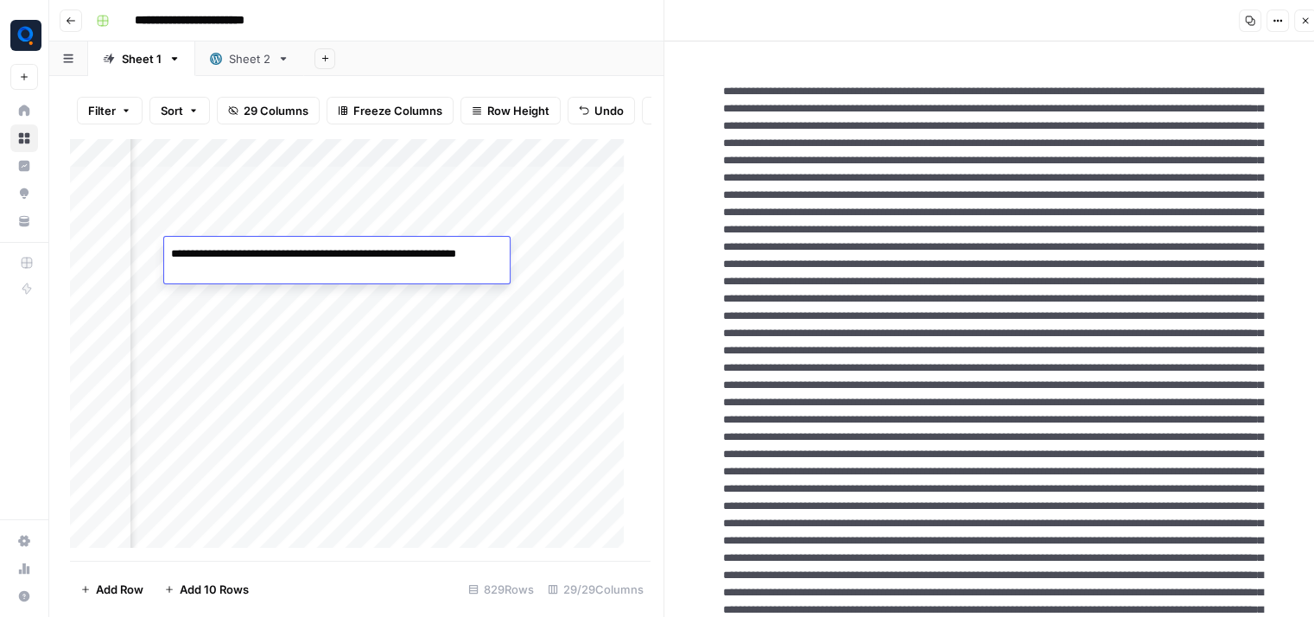
click at [234, 243] on textarea "**********" at bounding box center [337, 262] width 346 height 41
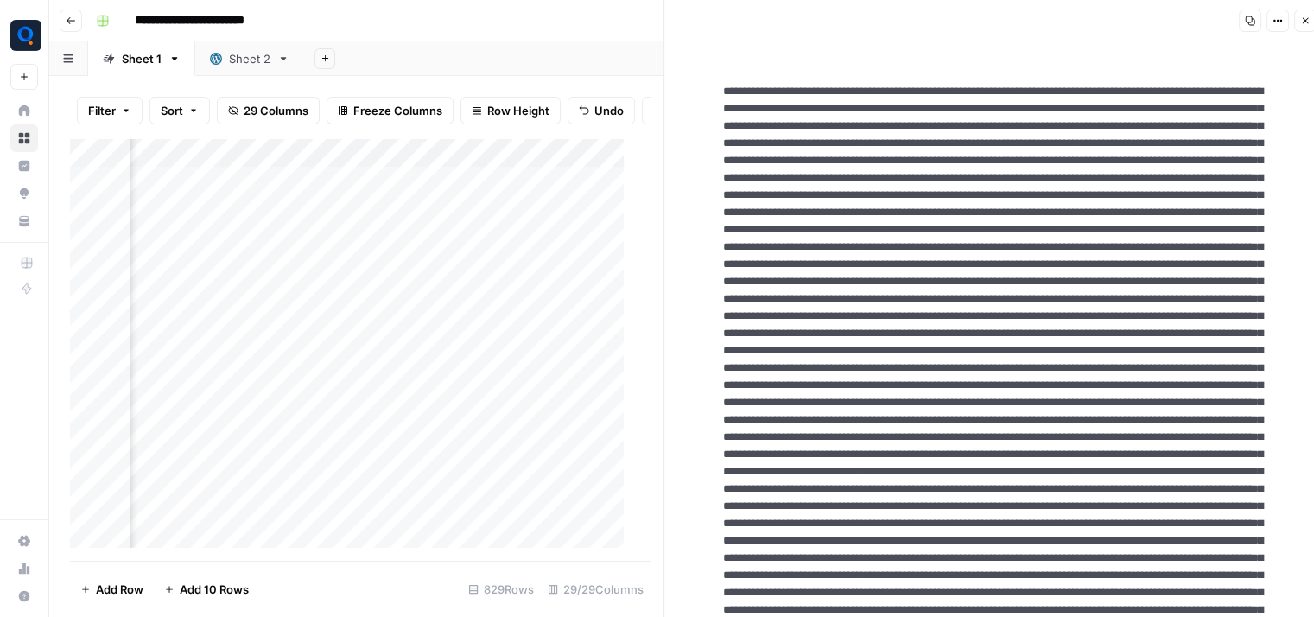
click at [246, 308] on div "Add Column" at bounding box center [354, 349] width 568 height 423
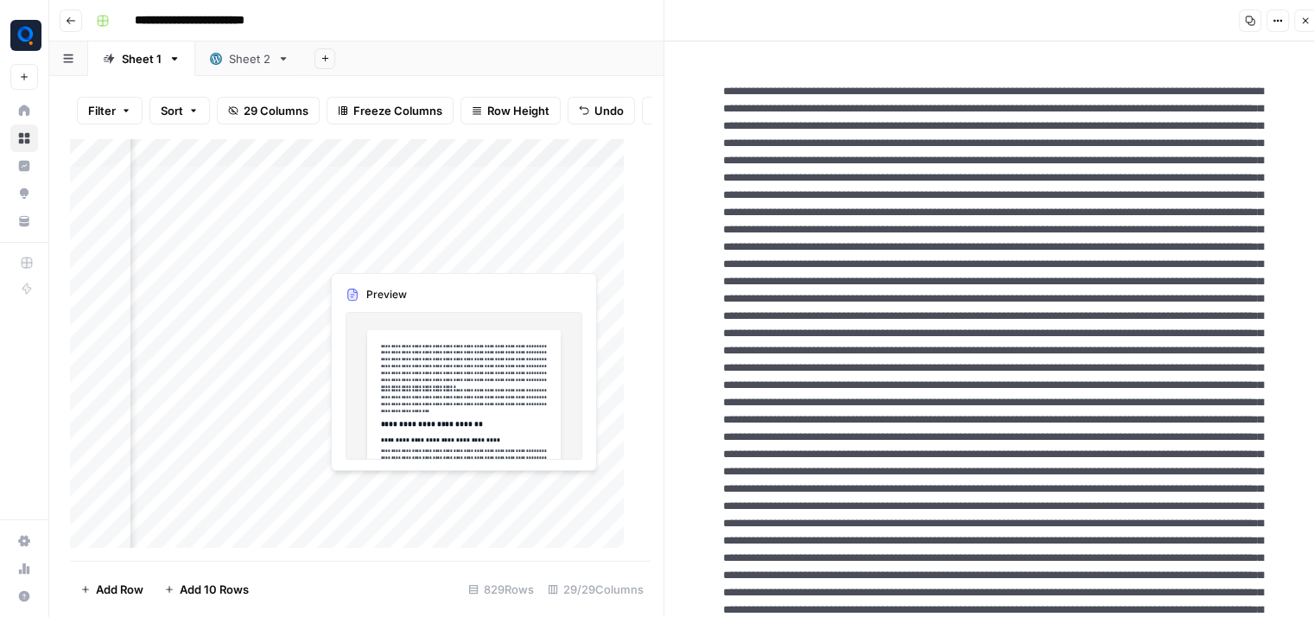
click at [380, 253] on div "Add Column" at bounding box center [354, 349] width 568 height 423
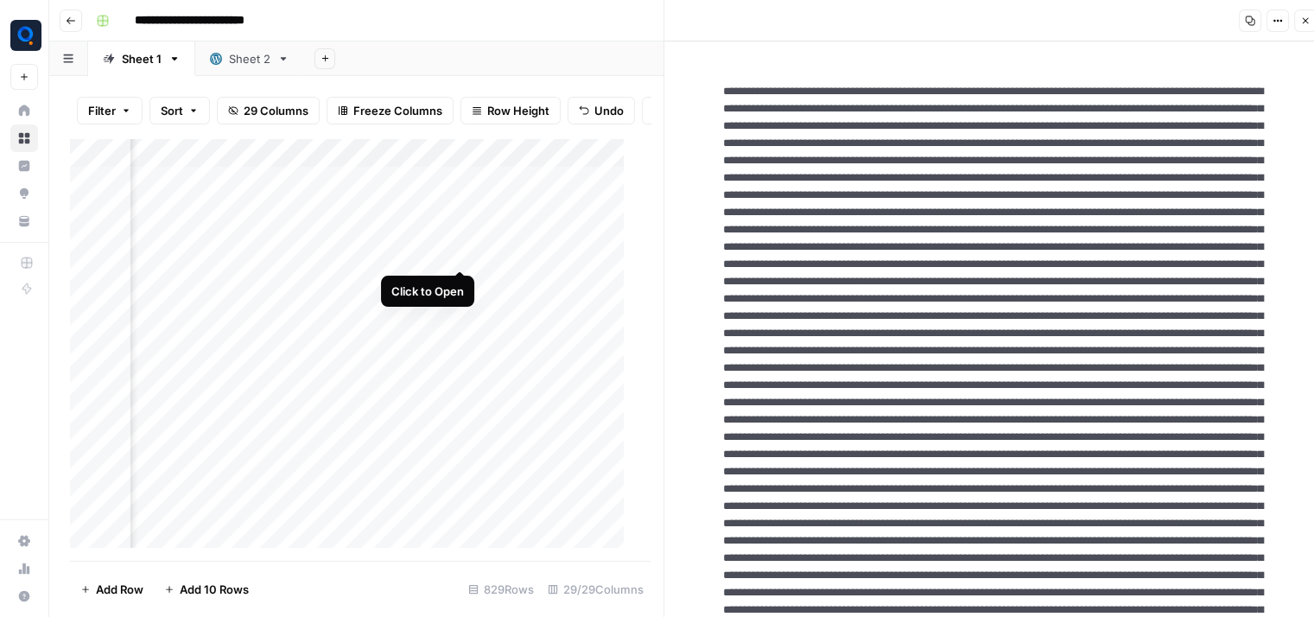
click at [460, 251] on div "Add Column" at bounding box center [354, 349] width 568 height 423
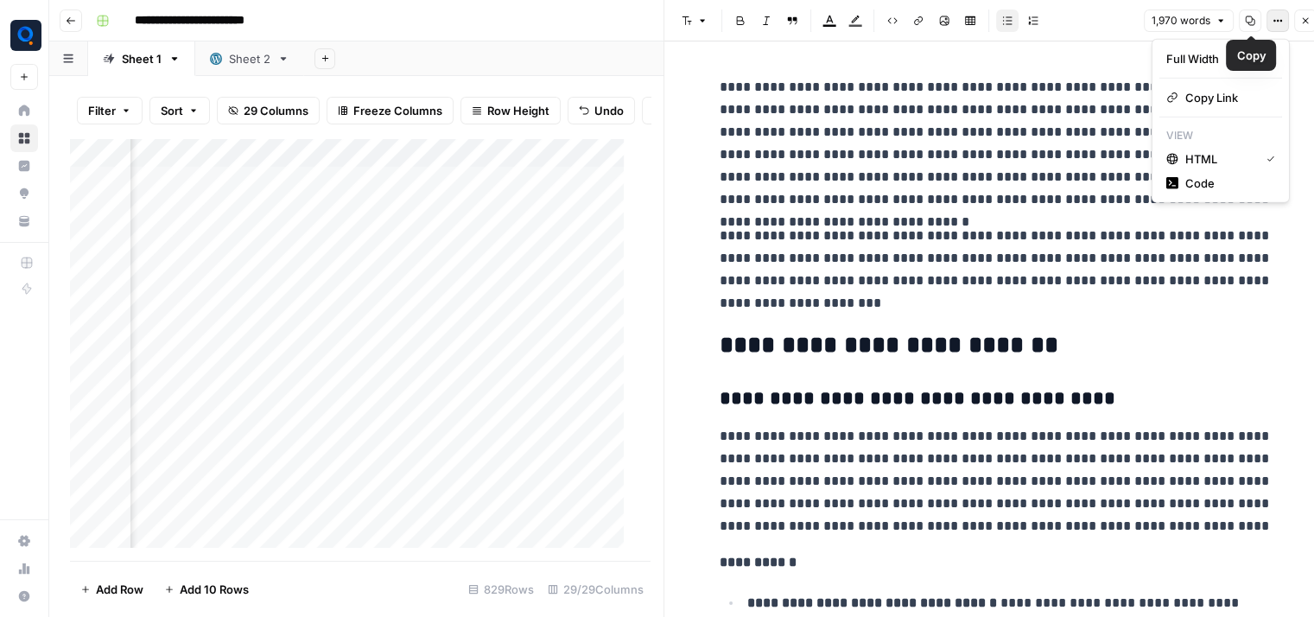
click at [1272, 24] on button "Options" at bounding box center [1277, 21] width 22 height 22
click at [1214, 183] on span "Code" at bounding box center [1226, 182] width 83 height 17
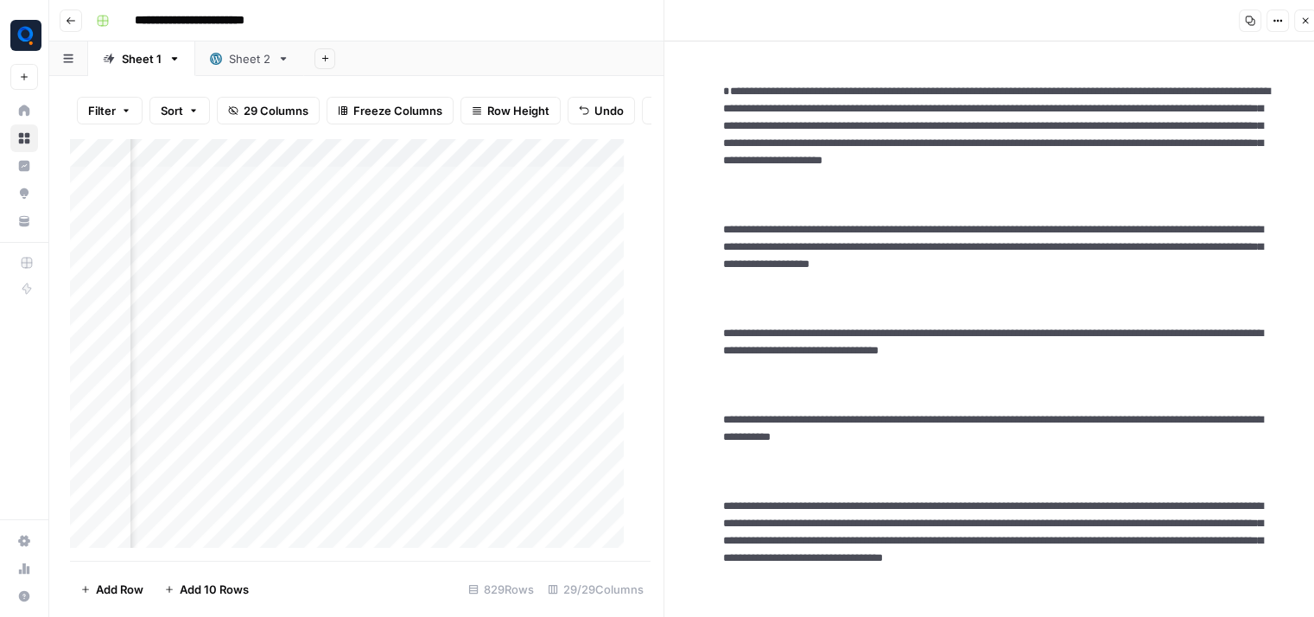
click at [1304, 25] on icon "button" at bounding box center [1305, 21] width 10 height 10
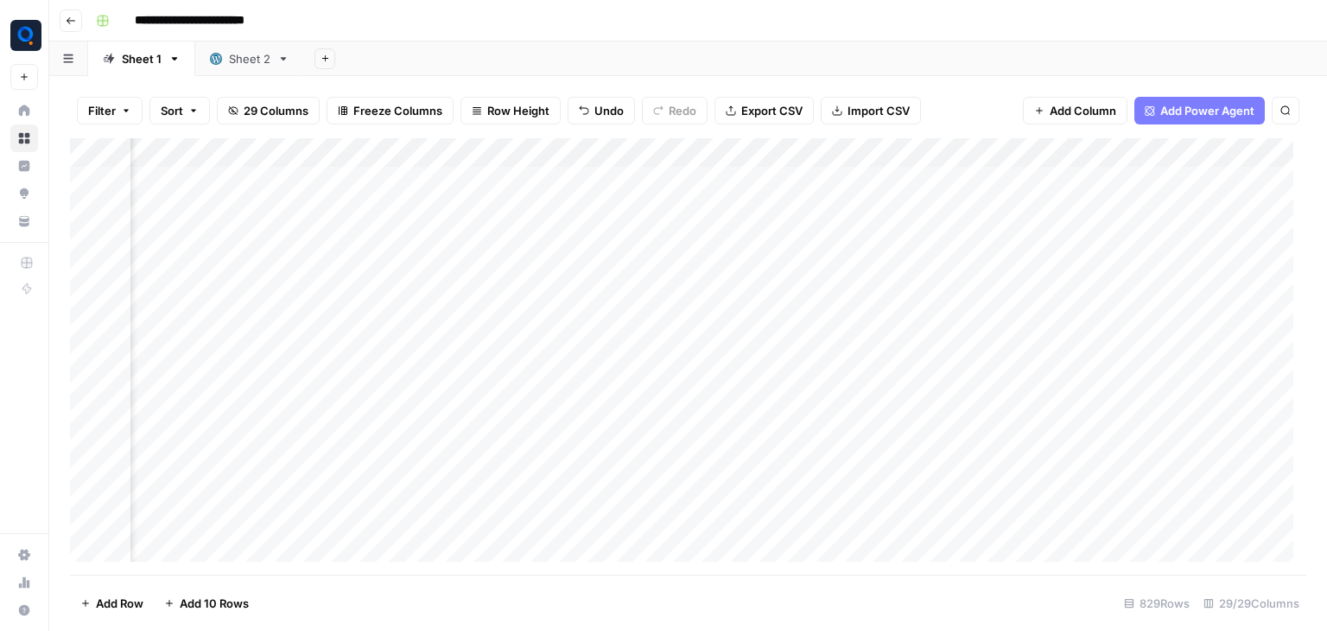
click at [971, 234] on div "Add Column" at bounding box center [688, 356] width 1236 height 436
click at [882, 234] on div "Add Column" at bounding box center [688, 356] width 1236 height 436
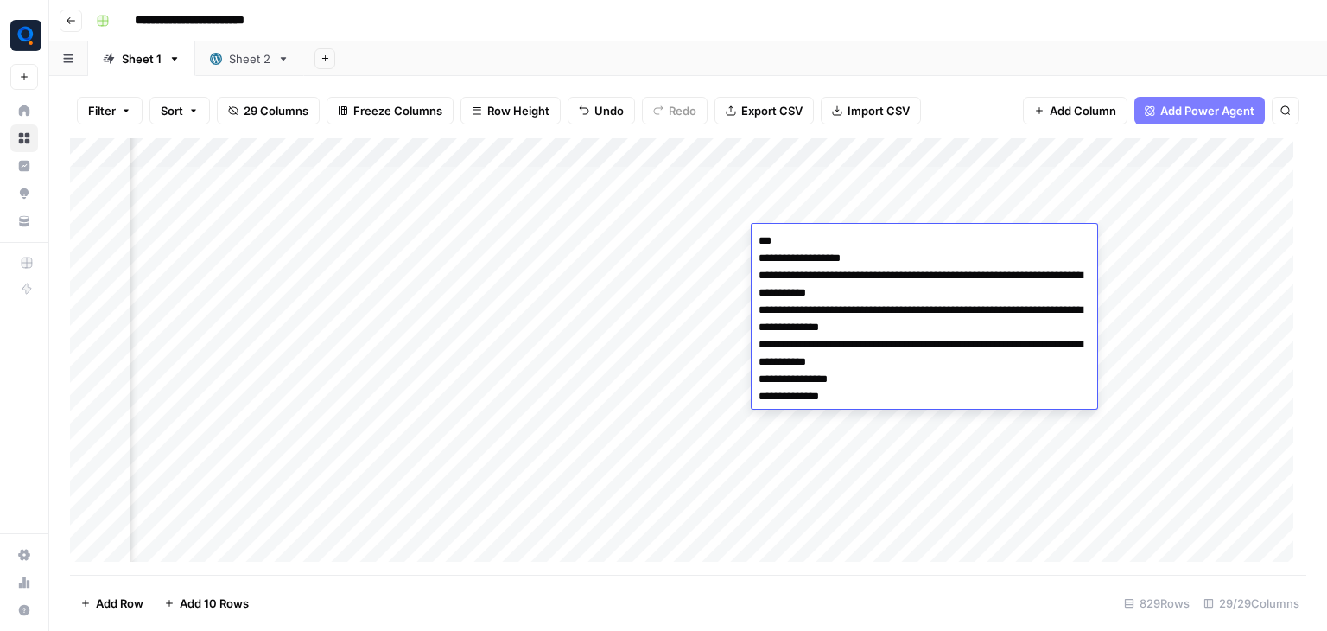
click at [882, 234] on textarea "**********" at bounding box center [925, 327] width 346 height 197
click at [481, 236] on div "Add Column" at bounding box center [688, 356] width 1236 height 436
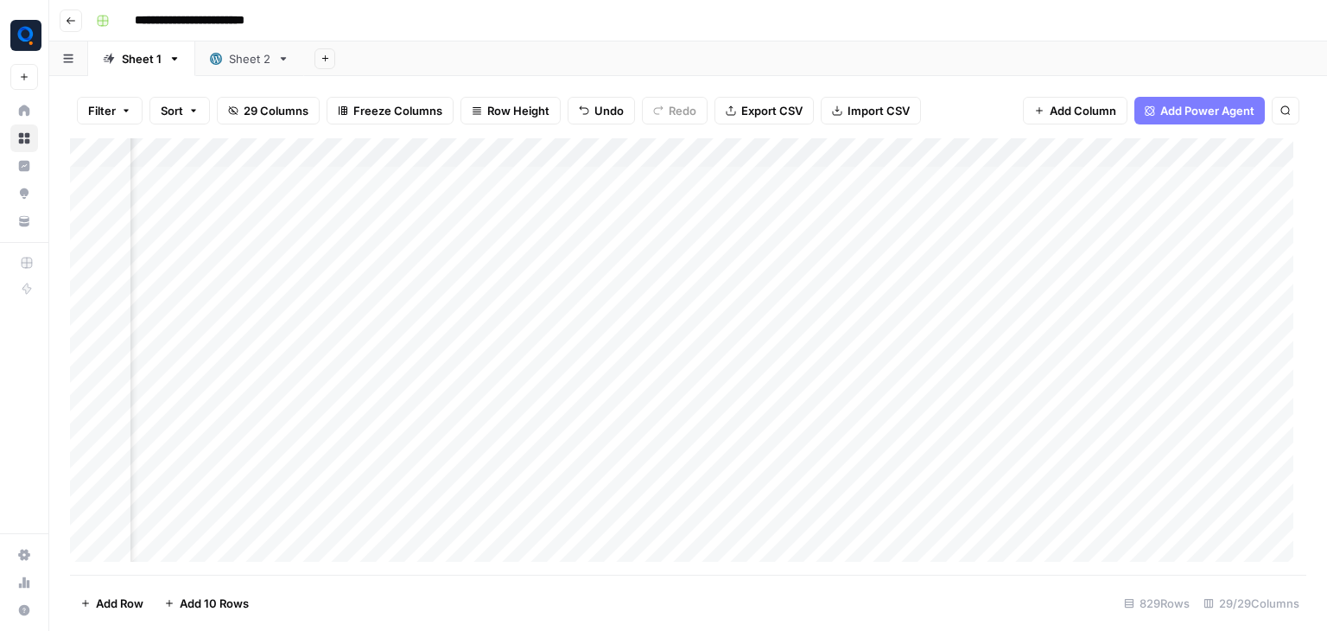
scroll to position [0, 1800]
click at [588, 236] on div "Add Column" at bounding box center [688, 356] width 1236 height 436
click at [804, 237] on div "Add Column" at bounding box center [688, 356] width 1236 height 436
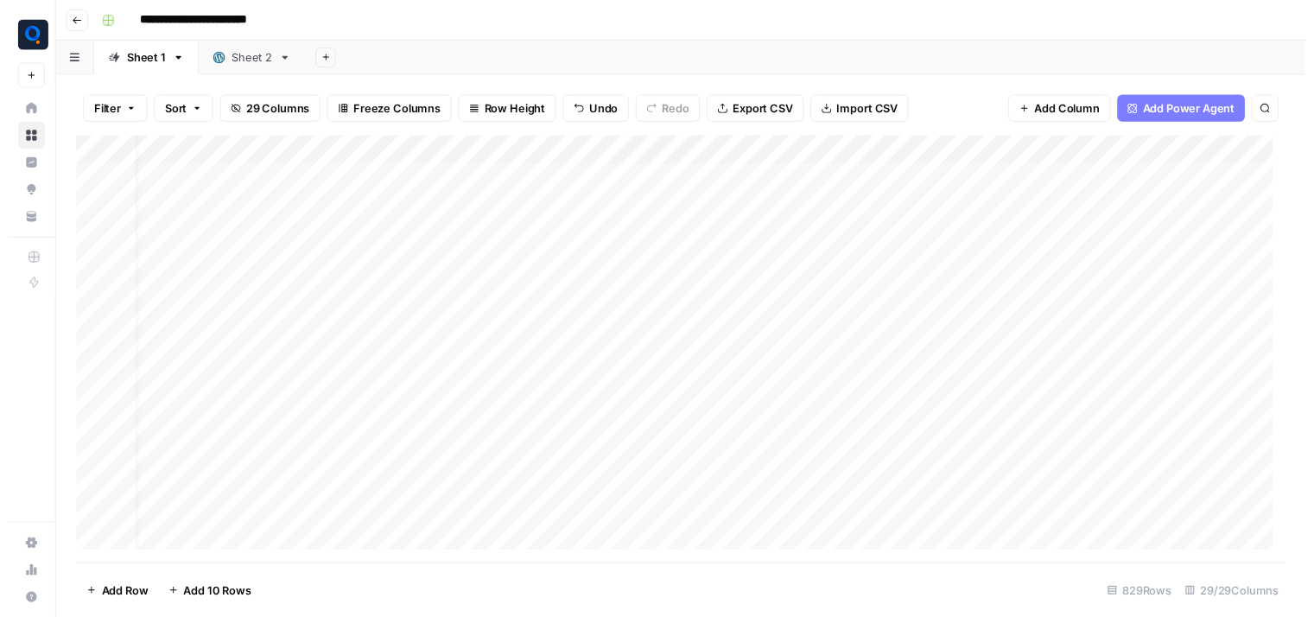
scroll to position [0, 0]
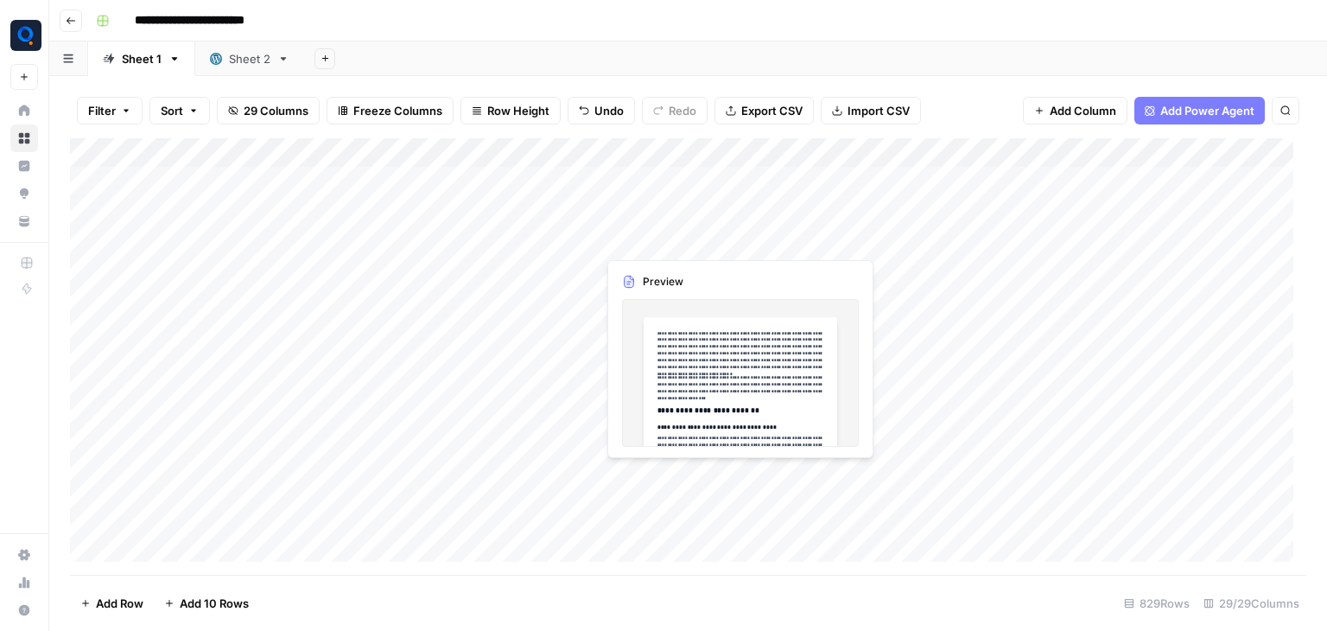
click at [688, 234] on div "Add Column" at bounding box center [688, 356] width 1236 height 436
click at [688, 234] on div at bounding box center [675, 240] width 158 height 32
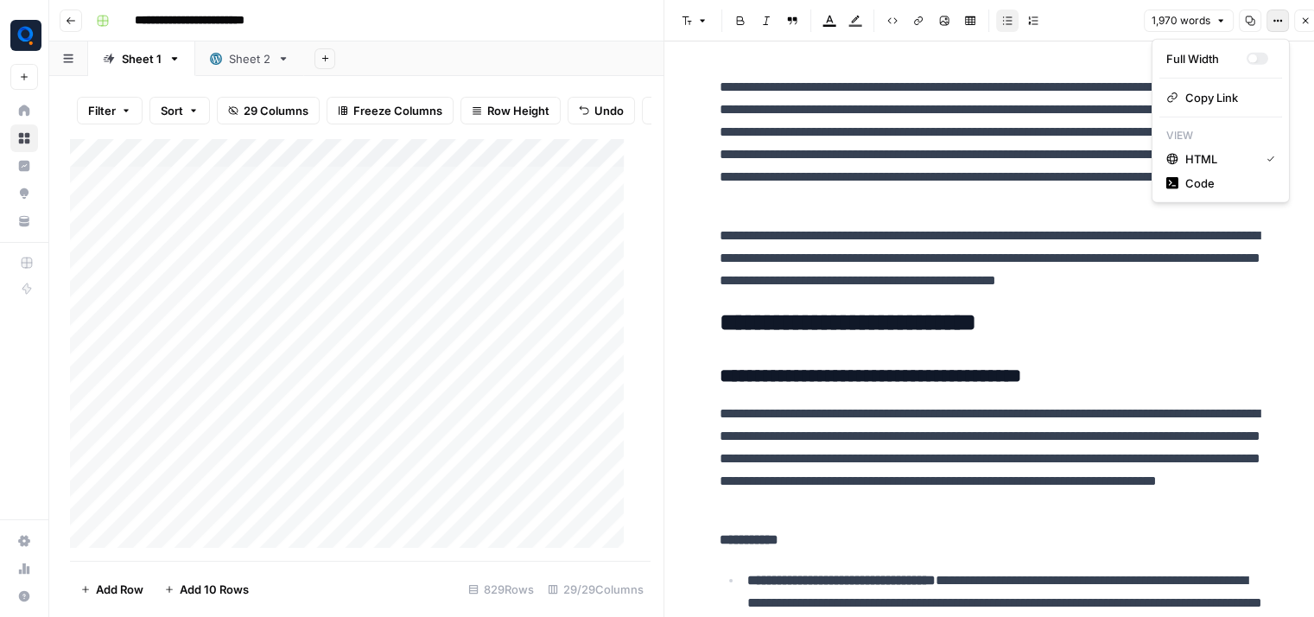
click at [1269, 25] on button "Options" at bounding box center [1277, 21] width 22 height 22
click at [1210, 193] on button "Code" at bounding box center [1220, 183] width 123 height 24
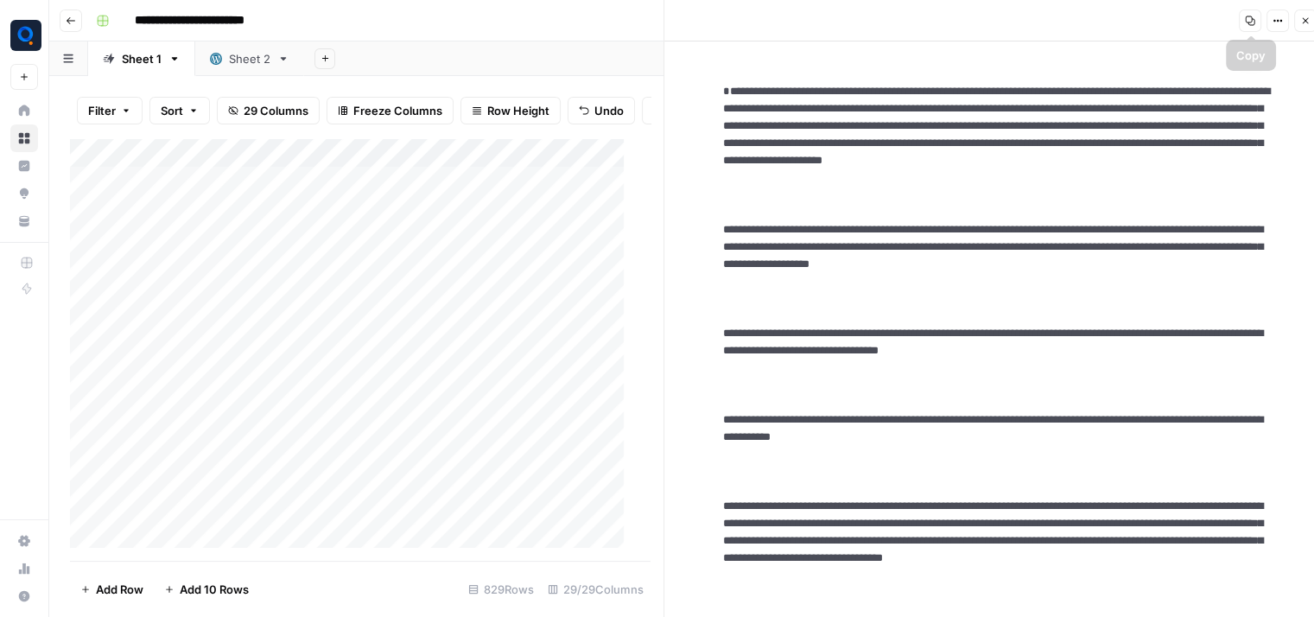
click at [1253, 28] on button "Copy" at bounding box center [1250, 21] width 22 height 22
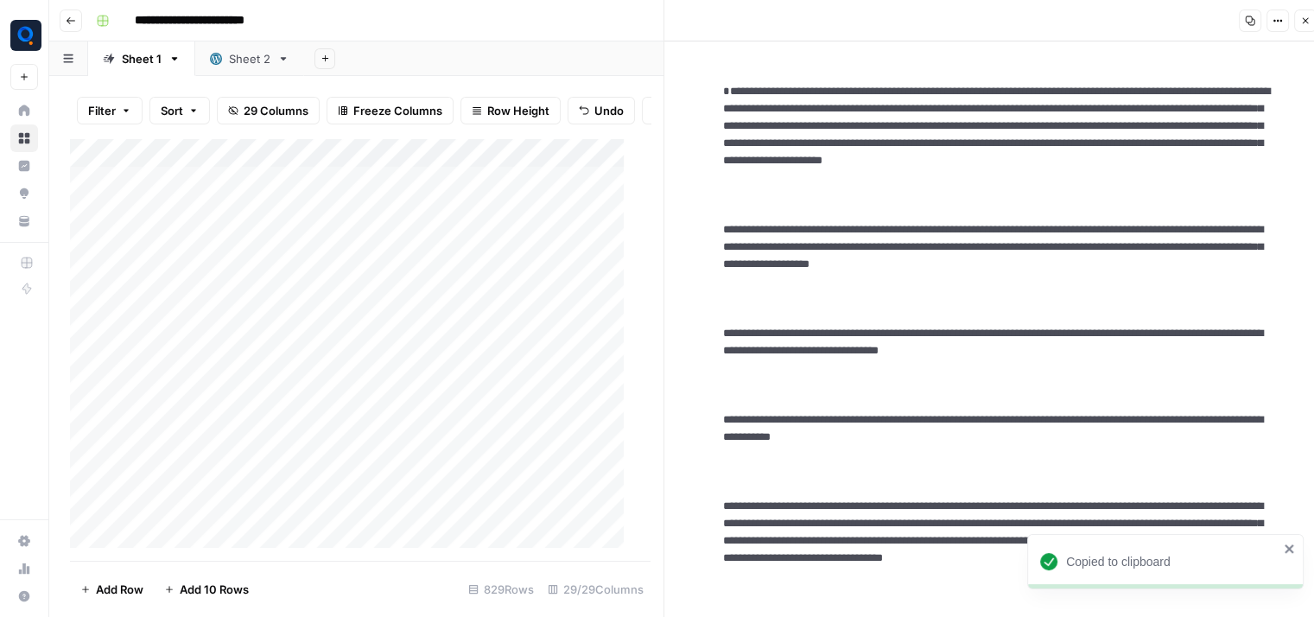
click at [517, 250] on div "Add Column" at bounding box center [354, 349] width 568 height 423
click at [374, 254] on div "Add Column" at bounding box center [354, 349] width 568 height 423
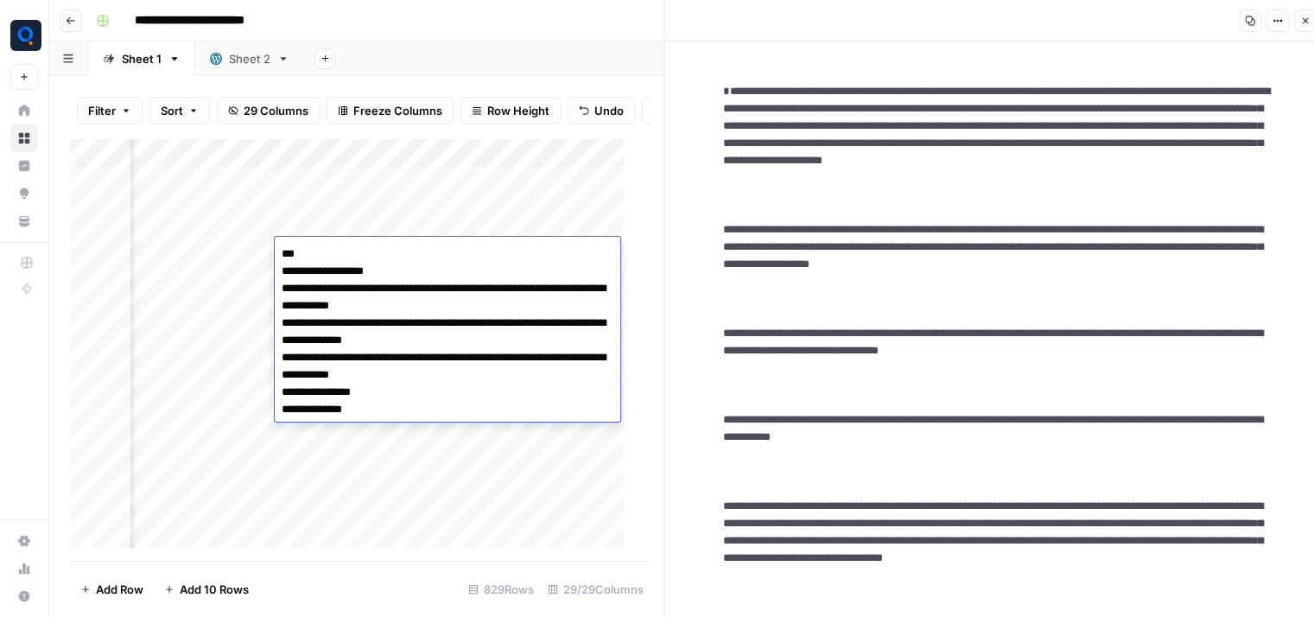
click at [374, 254] on textarea "**********" at bounding box center [448, 340] width 346 height 197
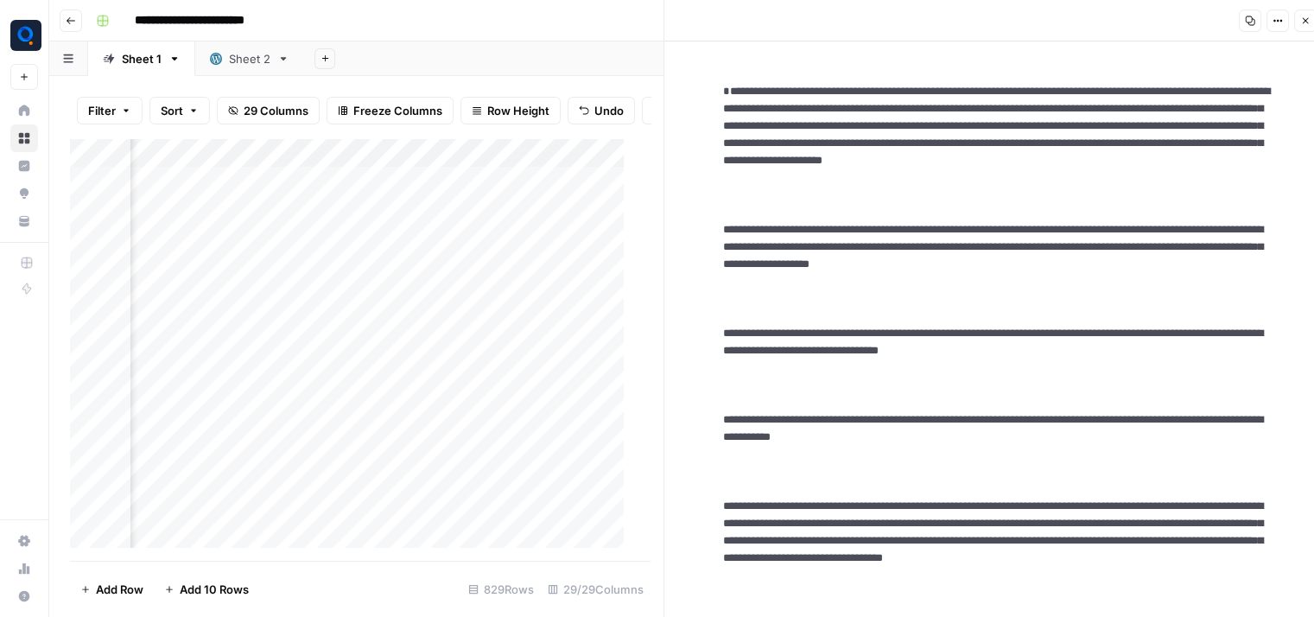
click at [501, 136] on div "Filter Sort 29 Columns Freeze Columns Row Height Undo Redo Export CSV Import CS…" at bounding box center [360, 110] width 580 height 55
click at [333, 255] on div "Add Column" at bounding box center [354, 349] width 568 height 423
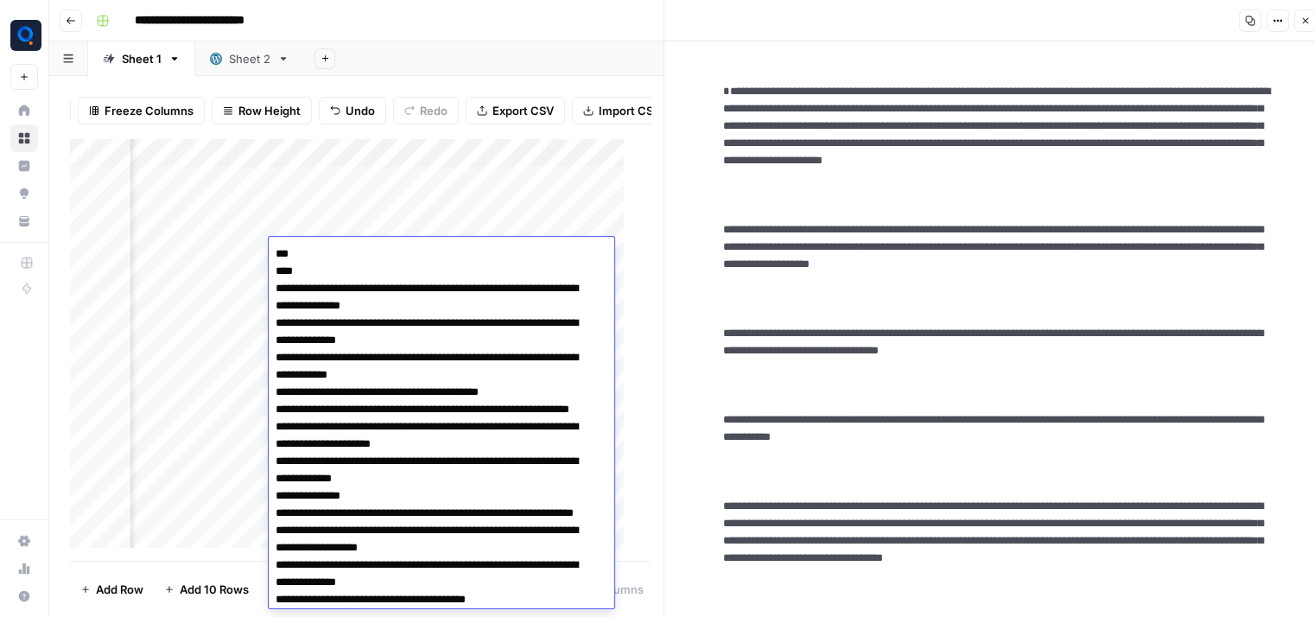
click at [333, 255] on textarea at bounding box center [435, 522] width 333 height 560
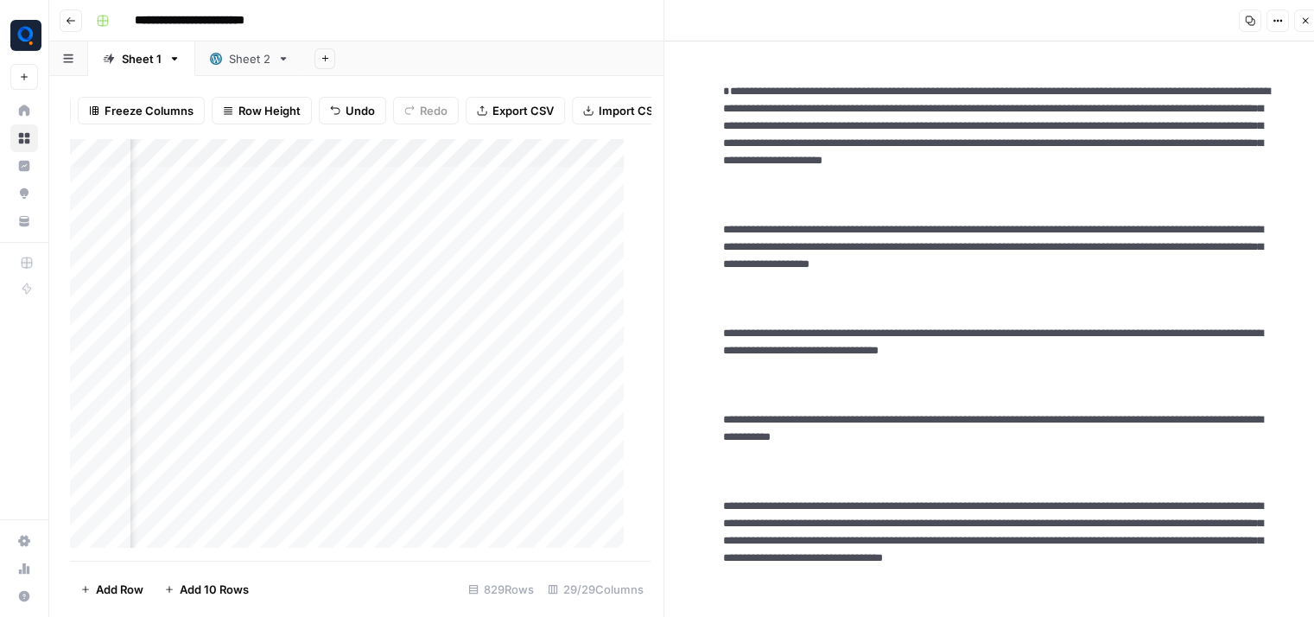
click at [1253, 18] on icon "button" at bounding box center [1251, 21] width 10 height 10
click at [1254, 12] on button "Copy" at bounding box center [1250, 21] width 22 height 22
